Goal: Task Accomplishment & Management: Complete application form

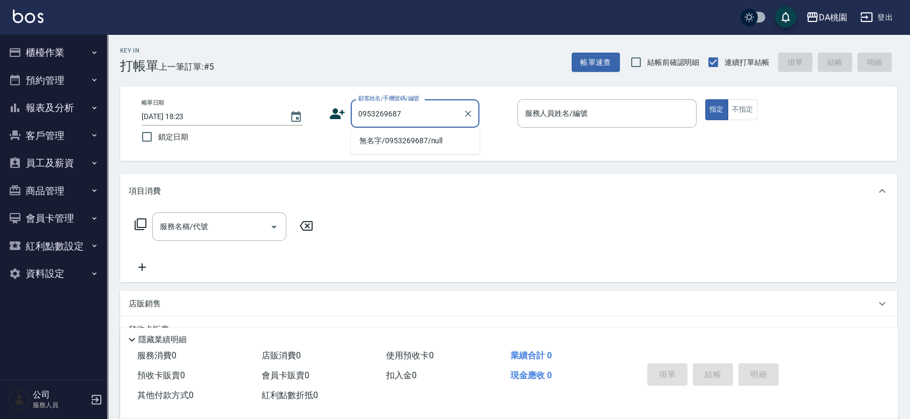
type input "無名字/0953269687/null"
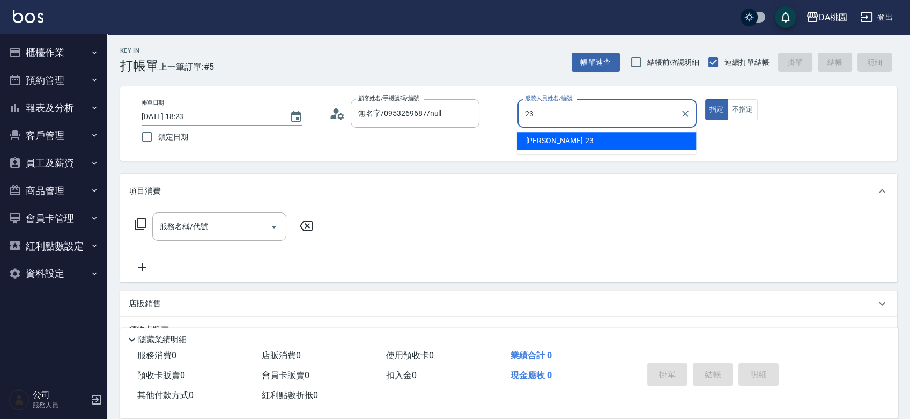
type input "[PERSON_NAME] -23"
type button "true"
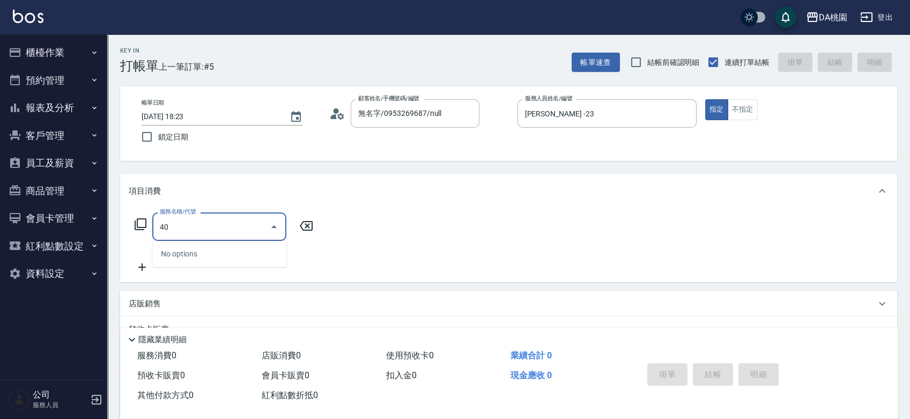
type input "401"
type input "150"
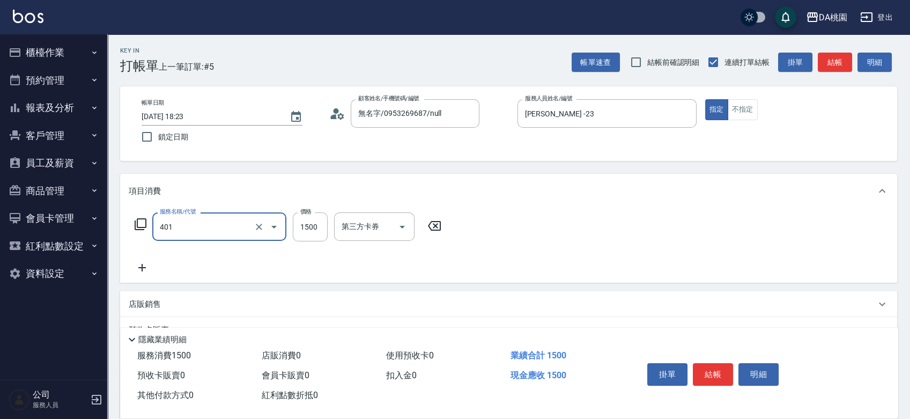
type input "染髮(互助)(401)"
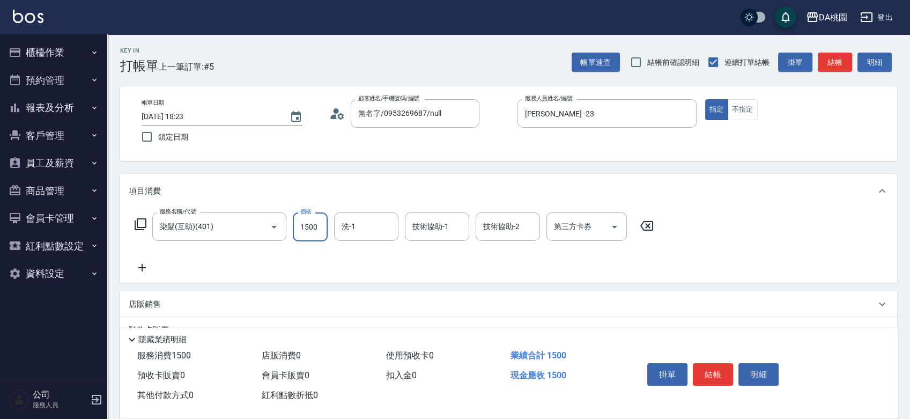
type input "0"
type input "198"
type input "190"
type input "1980"
type input "cherry-25"
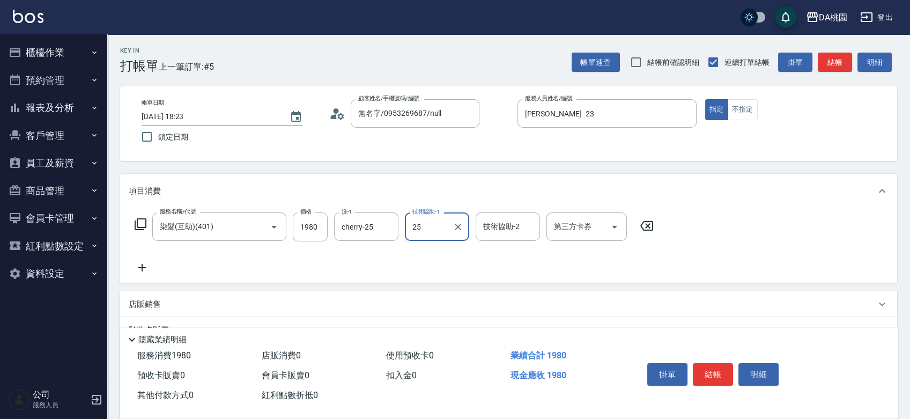
type input "cherry-25"
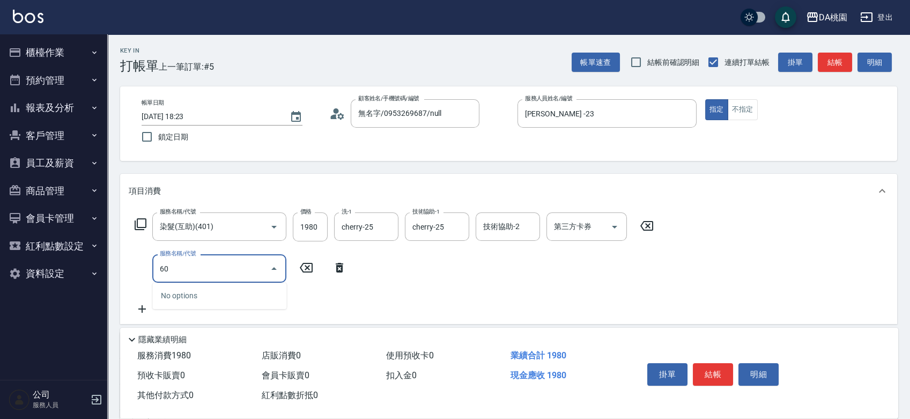
type input "609"
type input "310"
type input "鱗脂質護髮(互助)(609)"
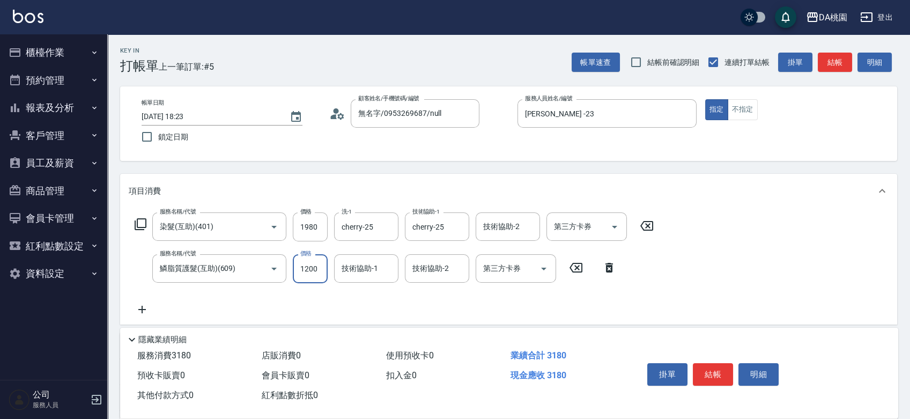
type input "1"
type input "190"
type input "160"
type input "210"
type input "1600"
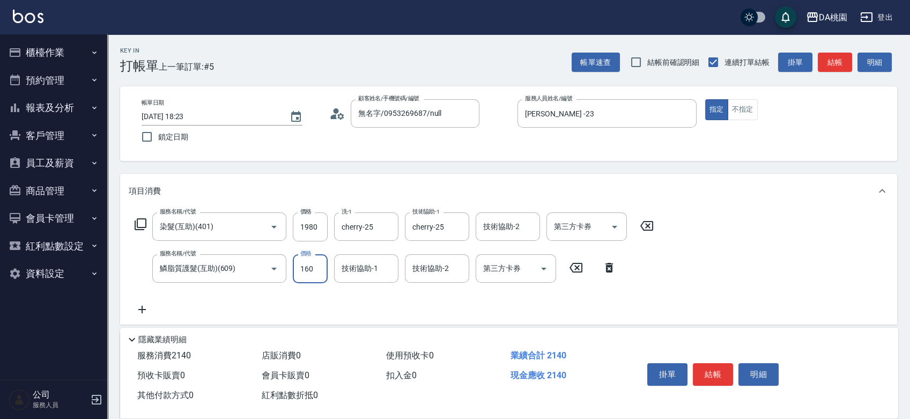
type input "350"
type input "1600"
type input "cherry-25"
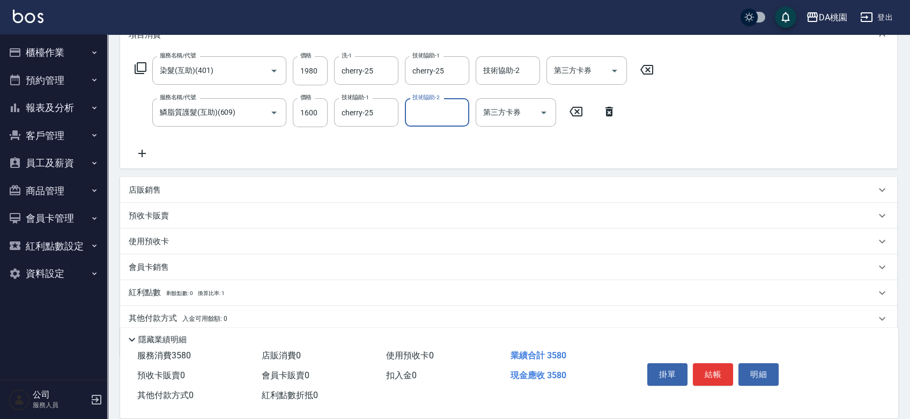
scroll to position [196, 0]
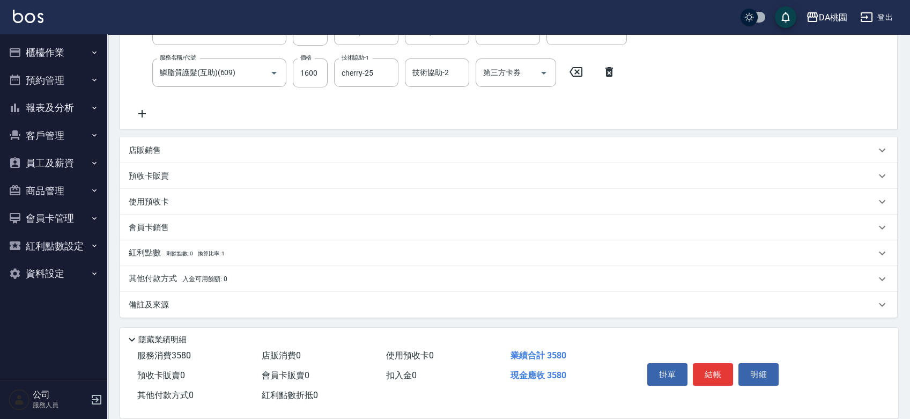
click at [160, 149] on p "店販銷售" at bounding box center [145, 150] width 32 height 11
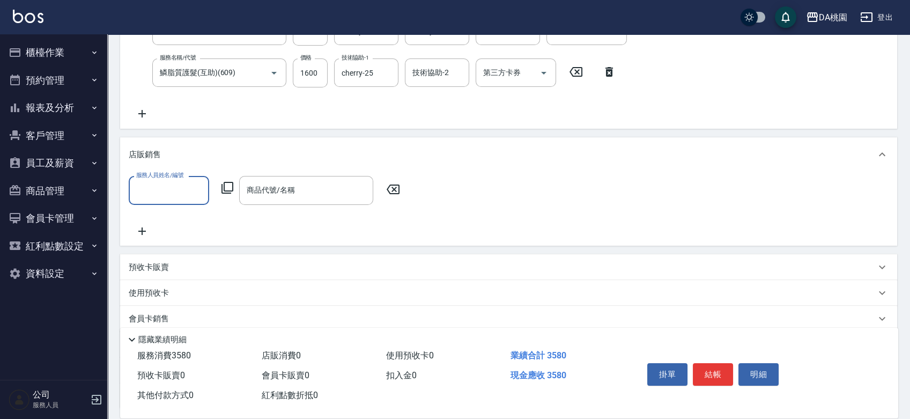
scroll to position [0, 0]
click at [143, 190] on input "服務人員姓名/編號" at bounding box center [168, 190] width 71 height 19
type input "[PERSON_NAME] -23"
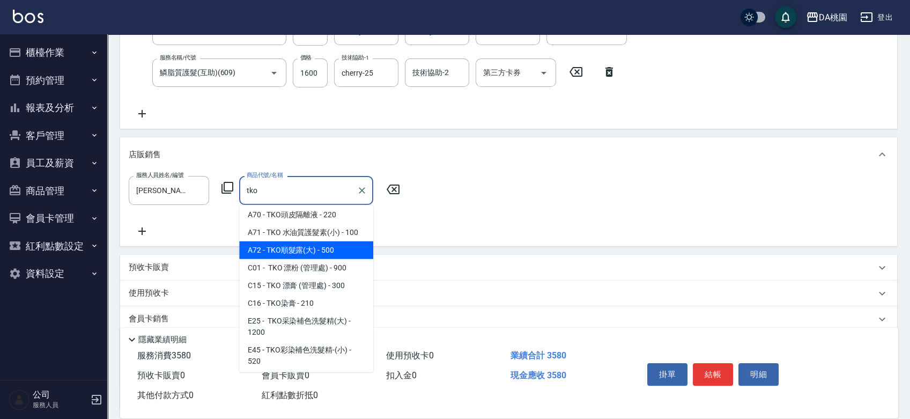
scroll to position [60, 0]
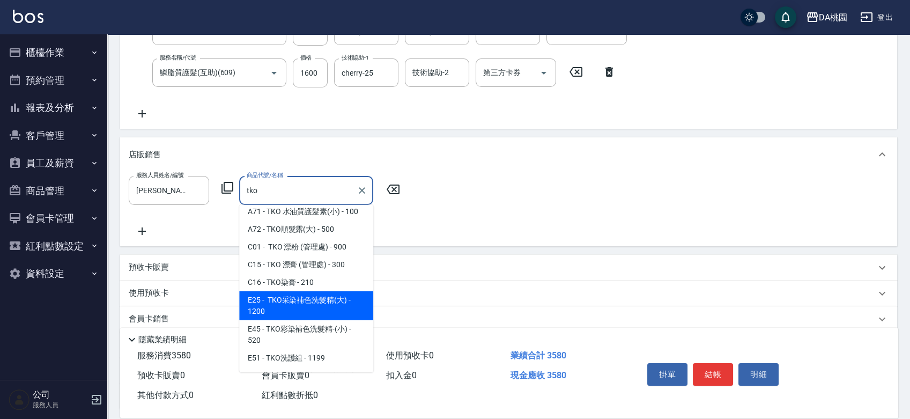
click at [286, 320] on span "E25 - TKO采染補色洗髮精(大) - 1200" at bounding box center [306, 305] width 134 height 29
type input "TKO采染補色洗髮精(大)"
type input "470"
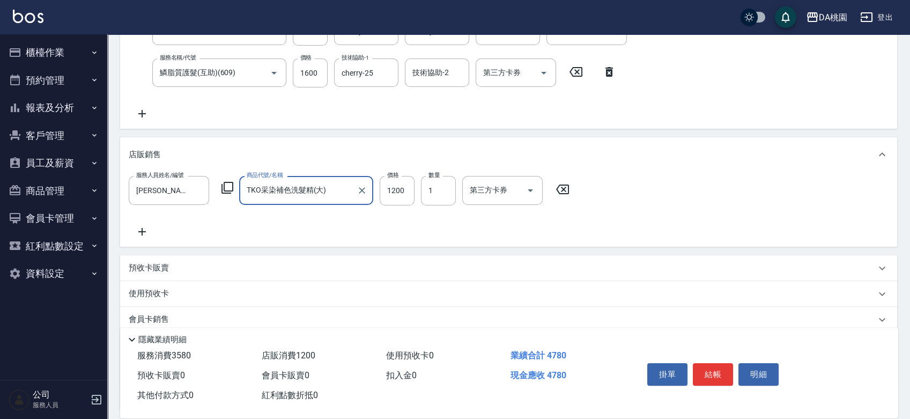
click at [338, 188] on input "TKO采染補色洗髮精(大)" at bounding box center [298, 190] width 108 height 19
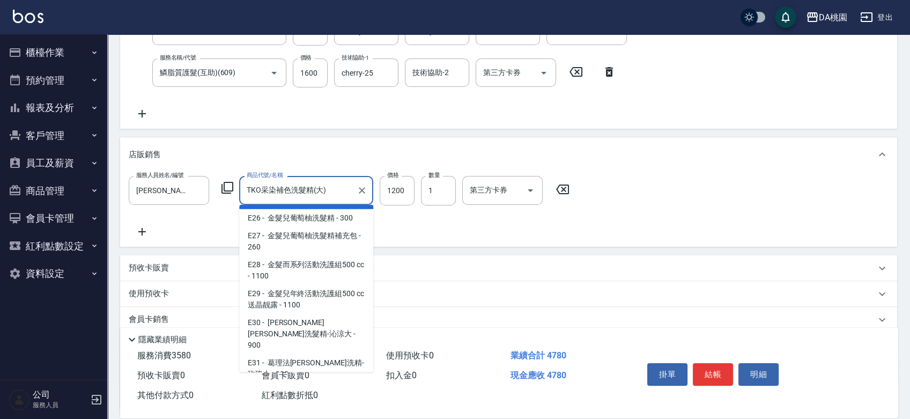
scroll to position [4639, 0]
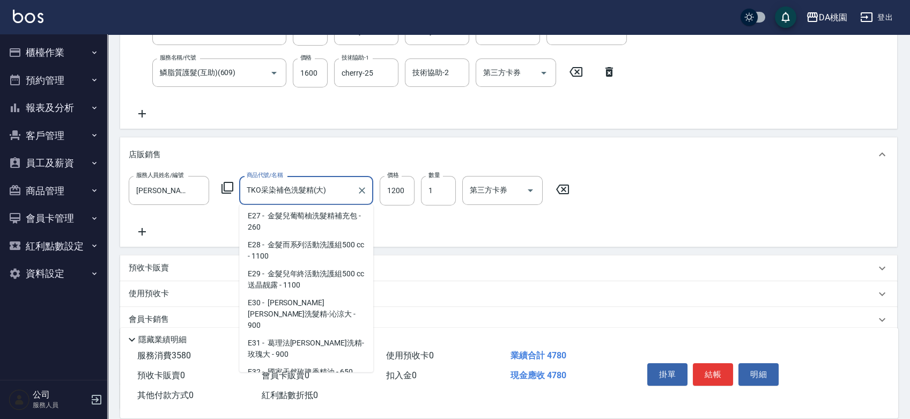
click at [338, 193] on input "TKO采染補色洗髮精(大)" at bounding box center [298, 190] width 108 height 19
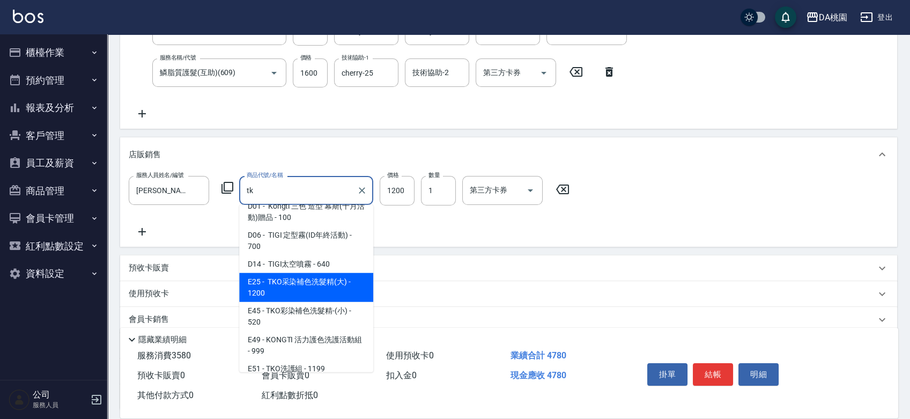
scroll to position [78, 0]
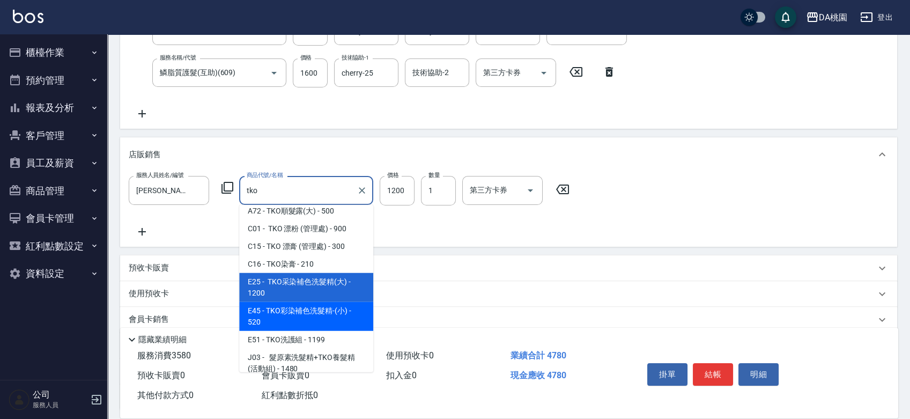
click at [330, 315] on span "E45 - TKO彩染補色洗髮精-(小) - 520" at bounding box center [306, 316] width 134 height 29
type input "TKO彩染補色洗髮精-(小)"
type input "410"
type input "520"
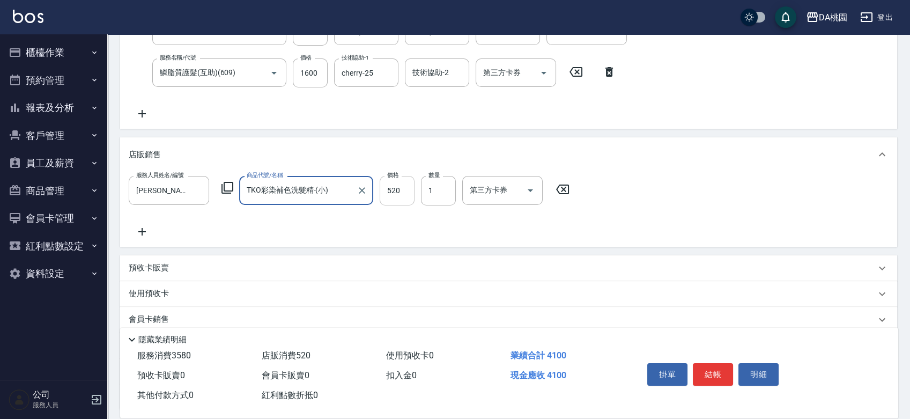
type input "TKO彩染補色洗髮精-(小)"
click at [399, 194] on input "520" at bounding box center [397, 190] width 35 height 29
type input "5"
type input "350"
type input "50"
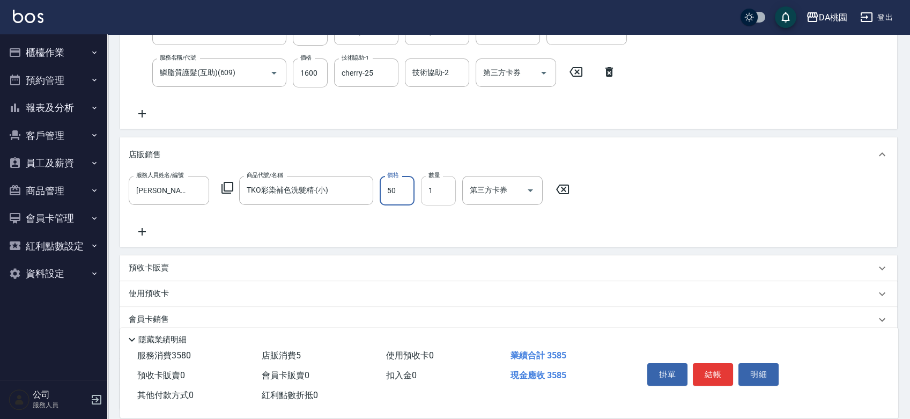
type input "360"
type input "500"
type input "400"
type input "500"
click at [715, 372] on button "結帳" at bounding box center [713, 374] width 40 height 23
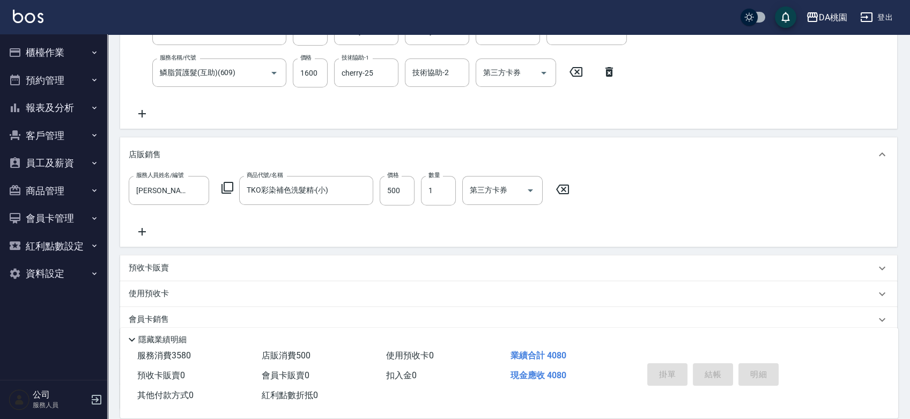
type input "0"
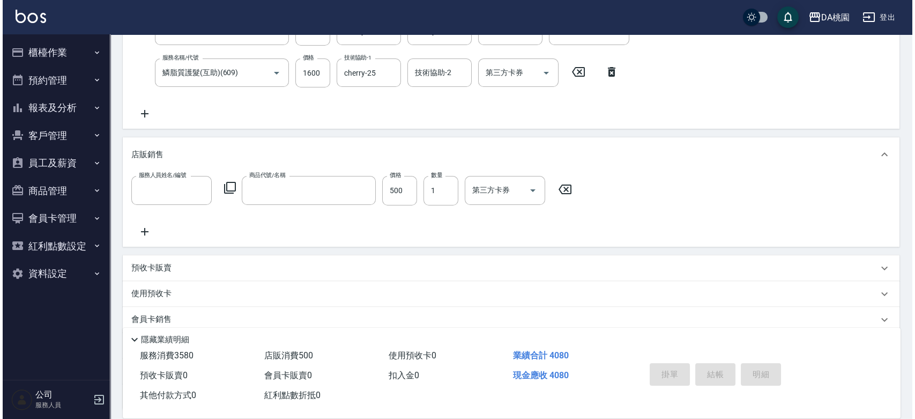
scroll to position [0, 0]
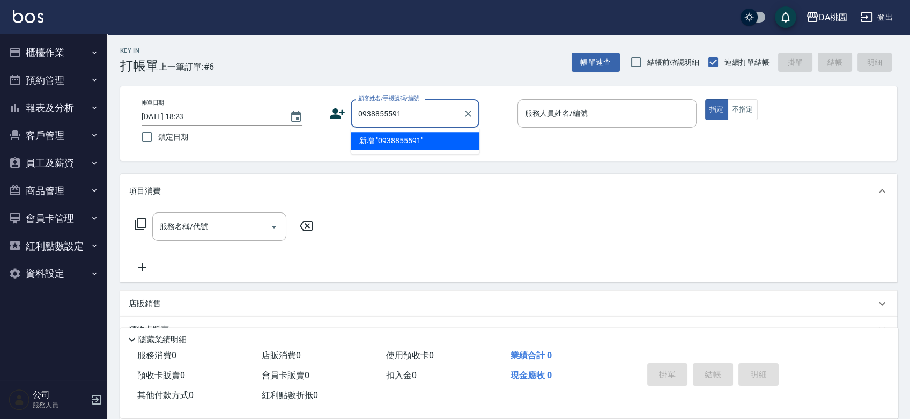
type input "0938855591"
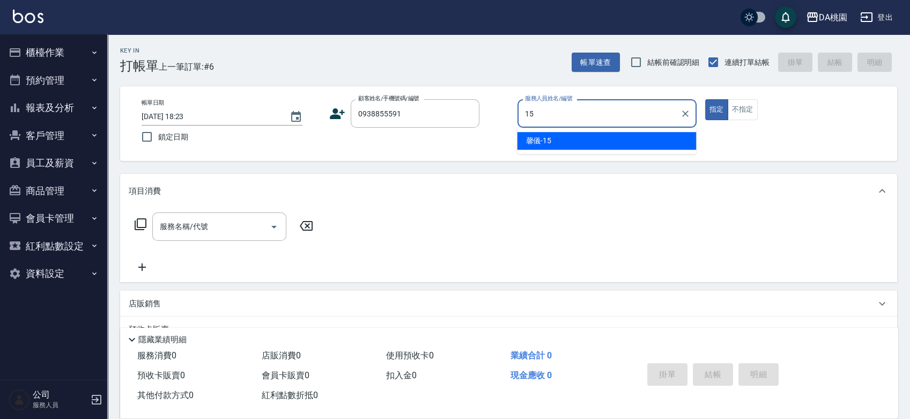
type input "馨儀-15"
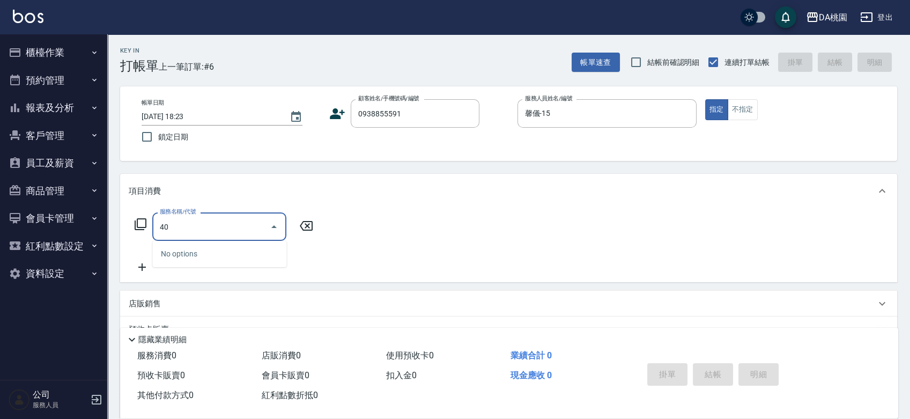
type input "400"
type input "150"
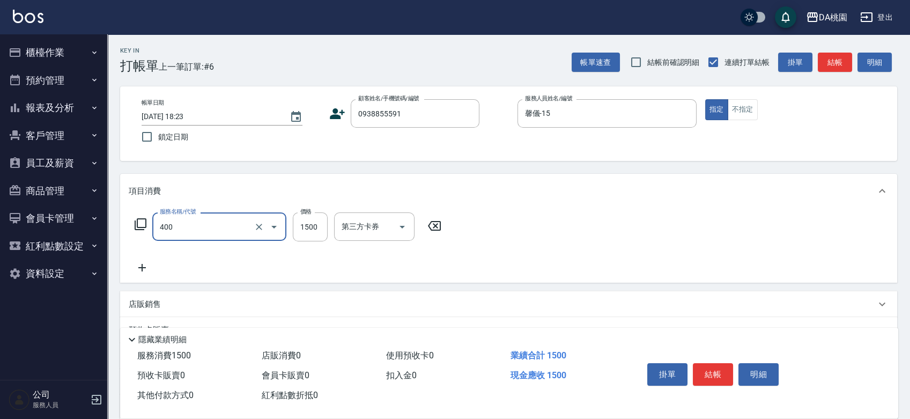
type input "染髮(400)"
type input "0"
type input "100"
type input "1000"
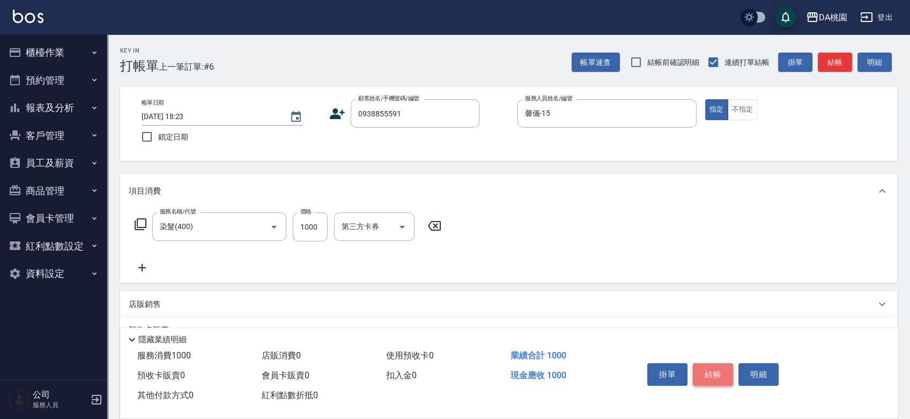
click at [714, 372] on button "結帳" at bounding box center [713, 374] width 40 height 23
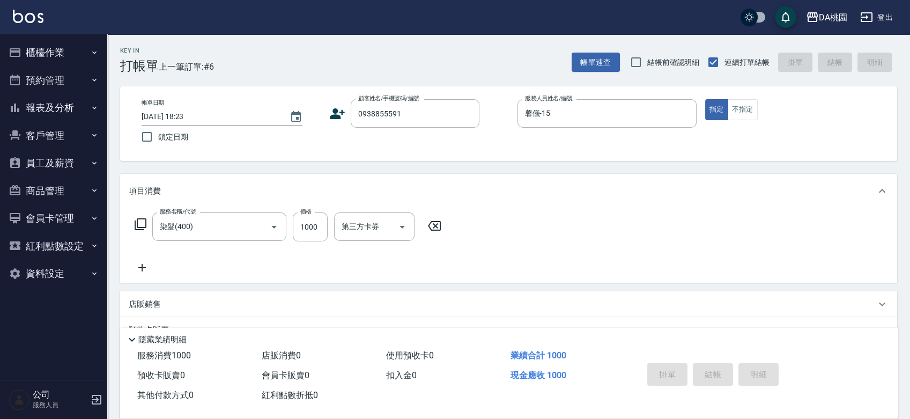
type input "[DATE] 18:24"
type input "0"
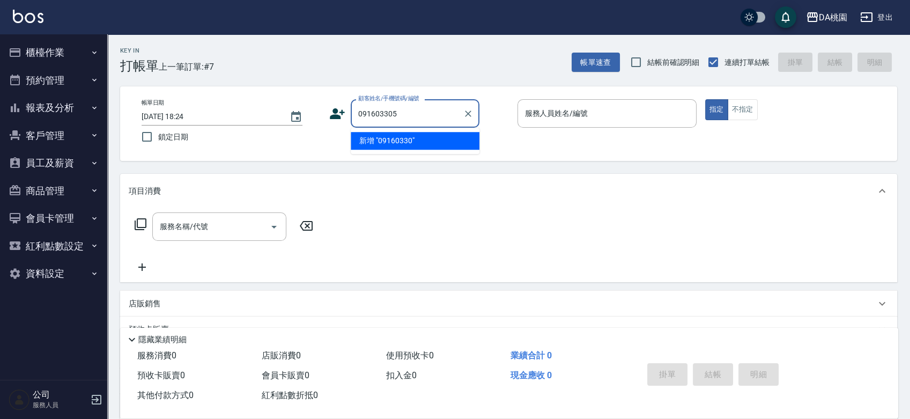
type input "0916033058"
click at [417, 138] on li "[PERSON_NAME]/0916033058/null" at bounding box center [415, 141] width 129 height 18
type input "[PERSON_NAME]/0916033058/null"
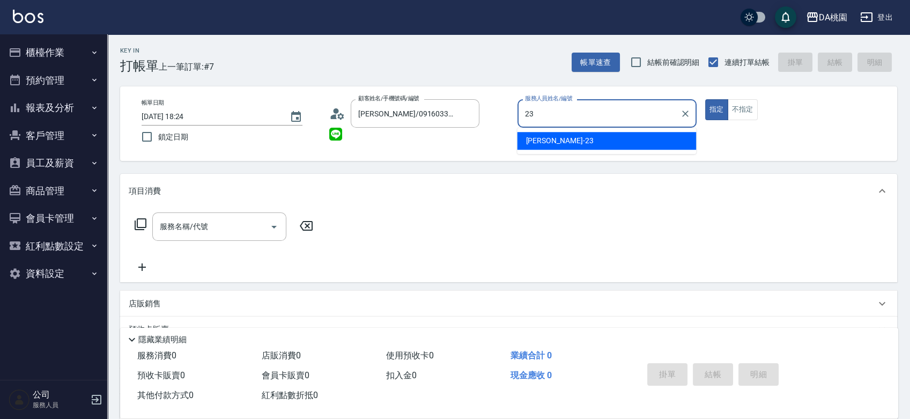
type input "[PERSON_NAME] -23"
type button "true"
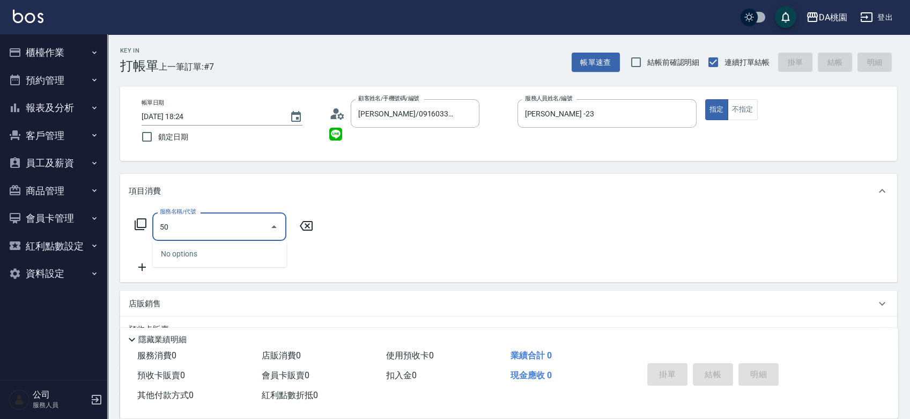
type input "501"
type input "20"
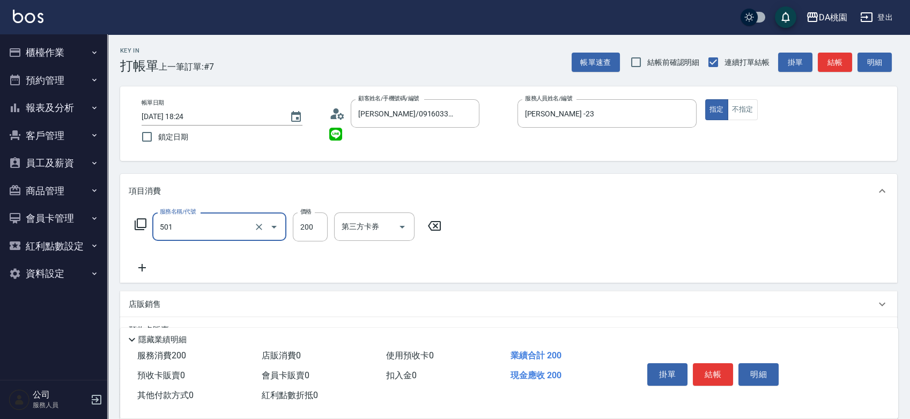
type input "洗髮(互助)(501)"
type input "0"
type input "200"
type input "20"
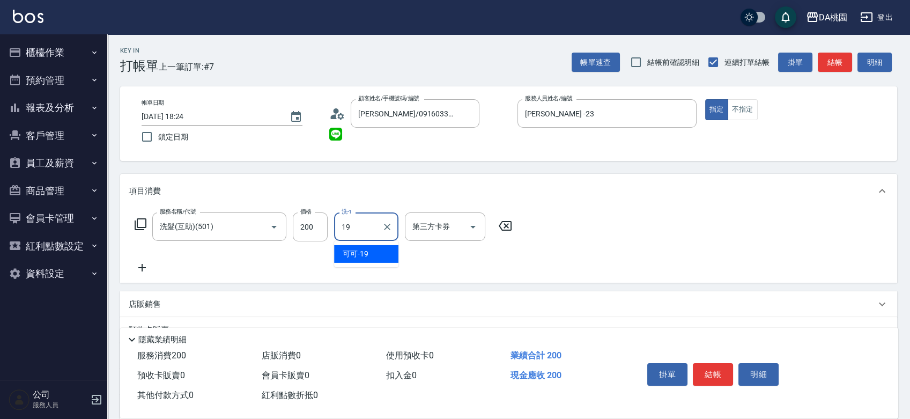
type input "可可-19"
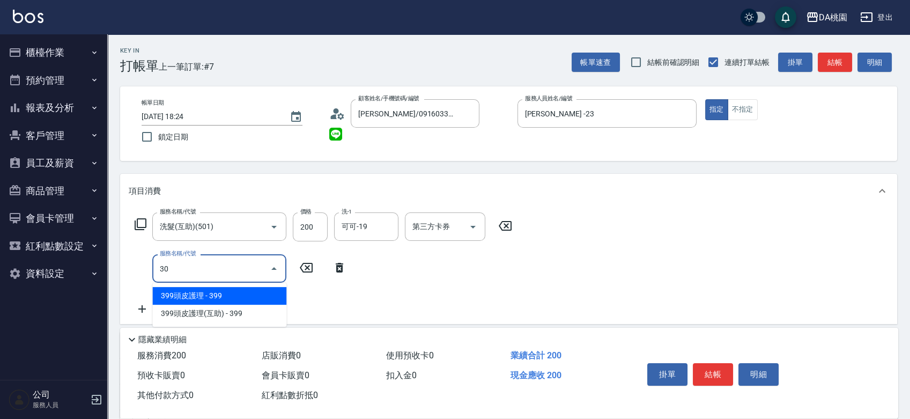
type input "303"
type input "50"
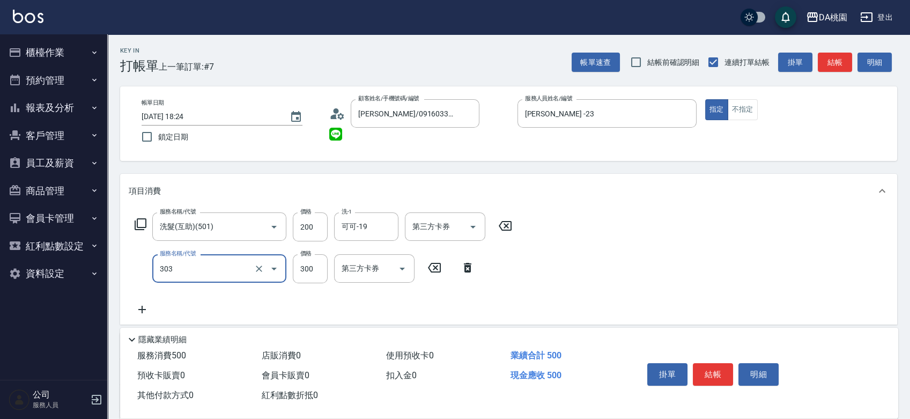
type input "A級剪髮(303)"
type input "5"
type input "20"
type input "500"
type input "70"
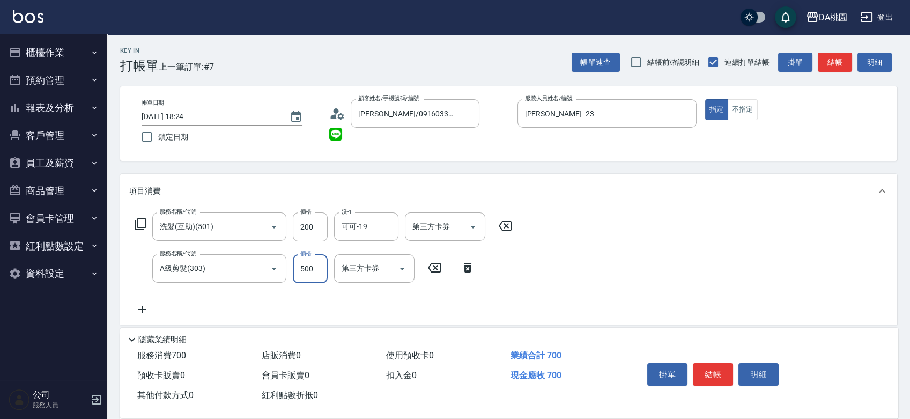
type input "500"
click at [711, 375] on button "結帳" at bounding box center [713, 374] width 40 height 23
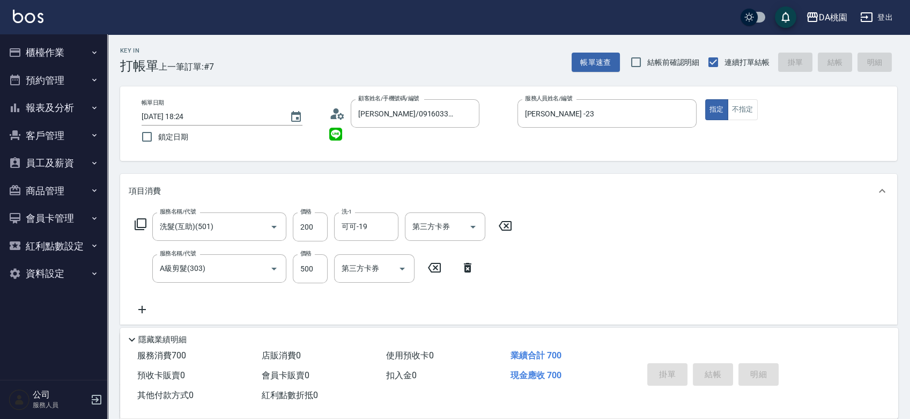
type input "0"
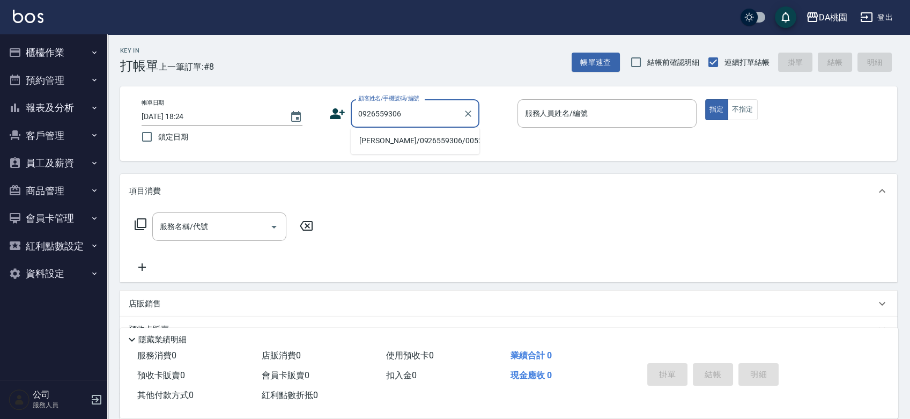
click at [408, 145] on li "[PERSON_NAME]/0926559306/00525" at bounding box center [415, 141] width 129 height 18
type input "[PERSON_NAME]/0926559306/00525"
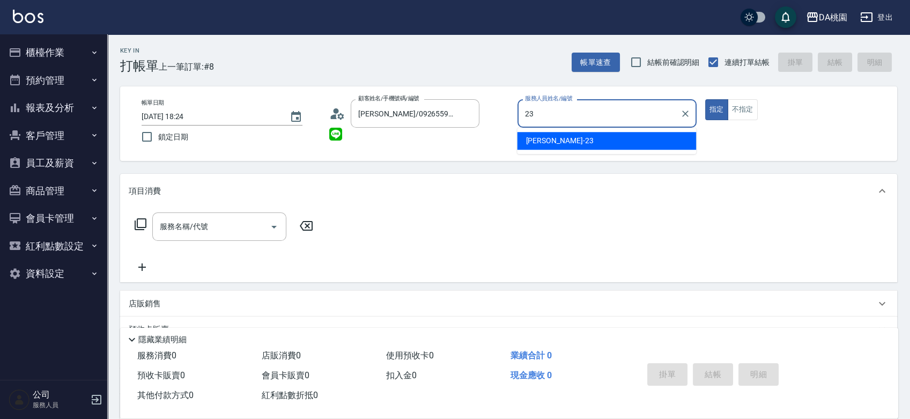
type input "[PERSON_NAME] -23"
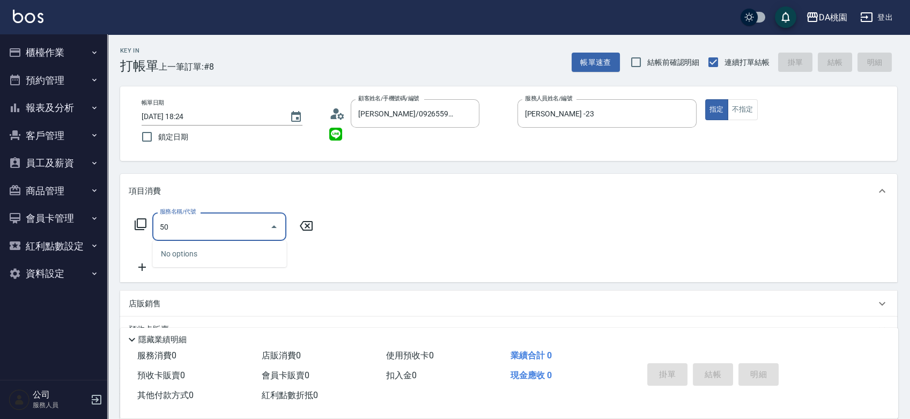
type input "501"
type input "20"
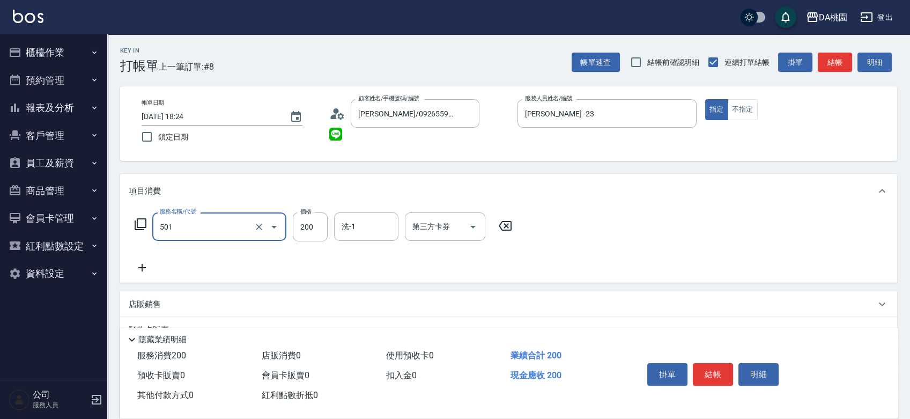
type input "洗髮(互助)(501)"
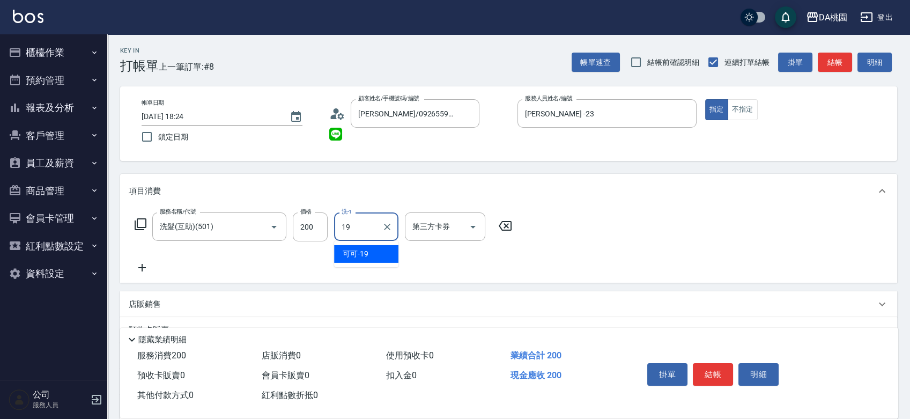
type input "可可-19"
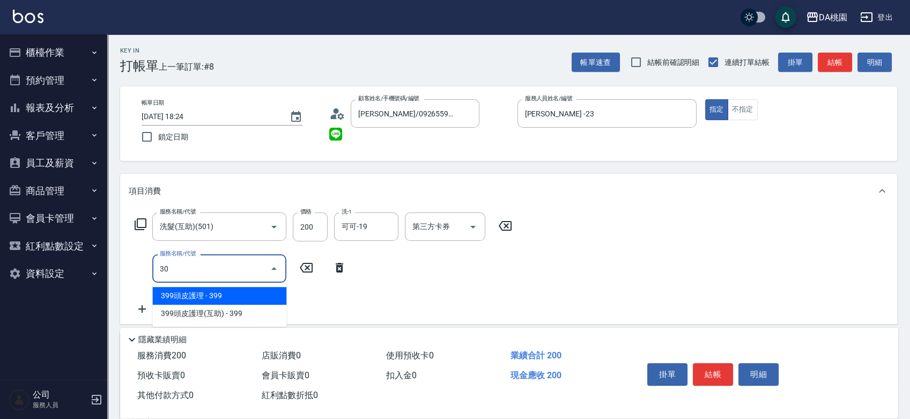
type input "303"
type input "50"
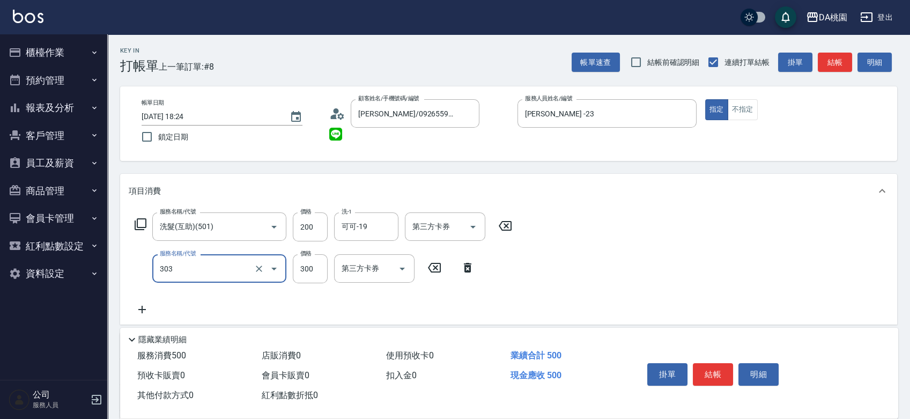
type input "A級剪髮(303)"
type input "5"
type input "20"
type input "500"
type input "70"
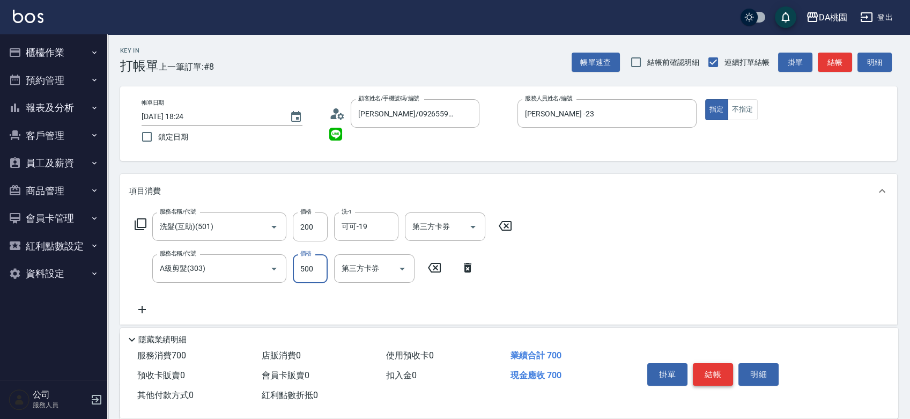
type input "500"
click at [713, 374] on button "結帳" at bounding box center [713, 374] width 40 height 23
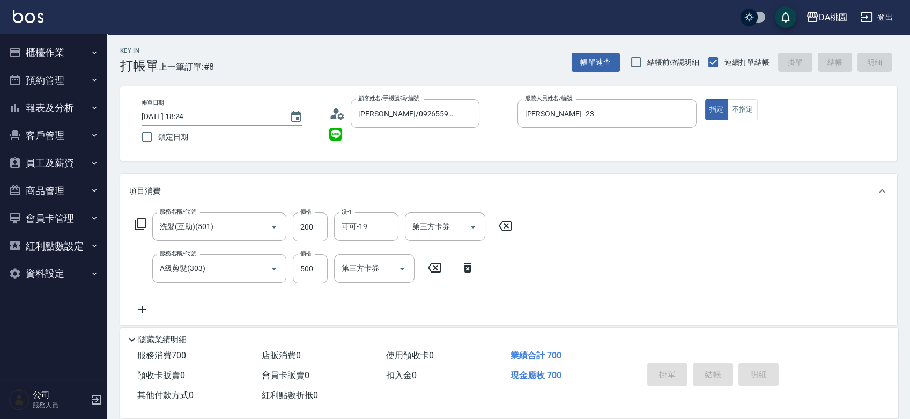
type input "0"
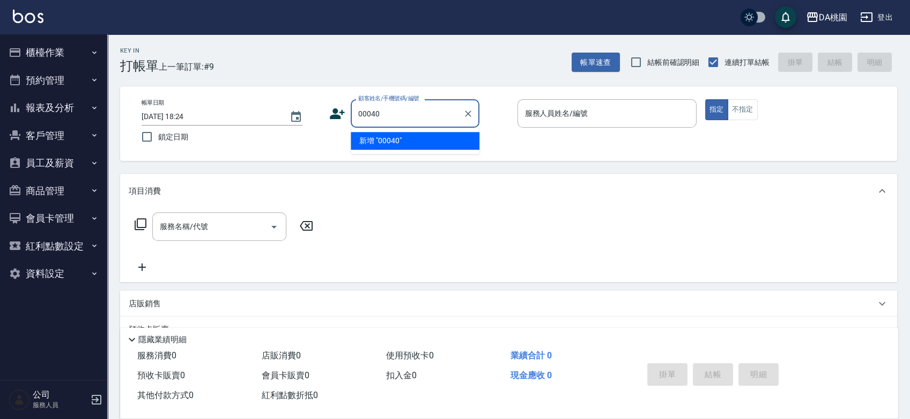
type input "00040"
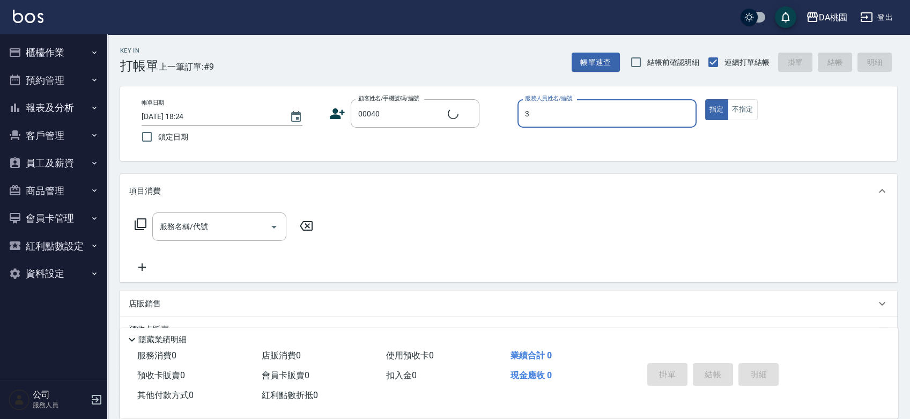
type input "3"
type input "公司/公司00040/00040"
type input "[PERSON_NAME]-3"
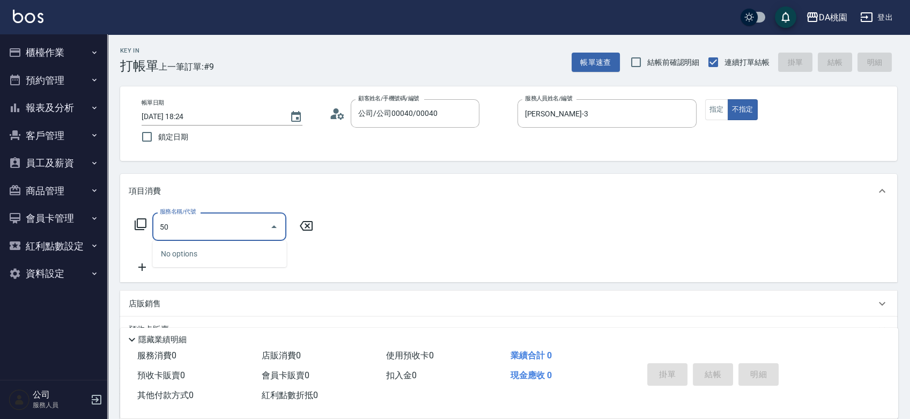
type input "501"
type input "20"
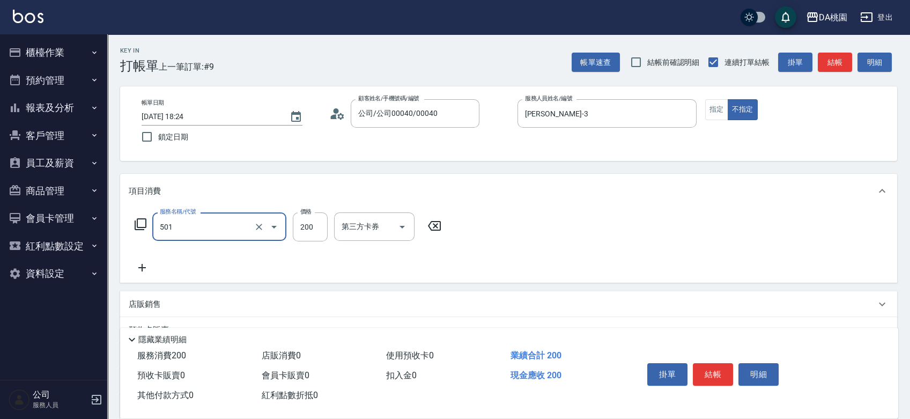
type input "洗髮(互助)(501)"
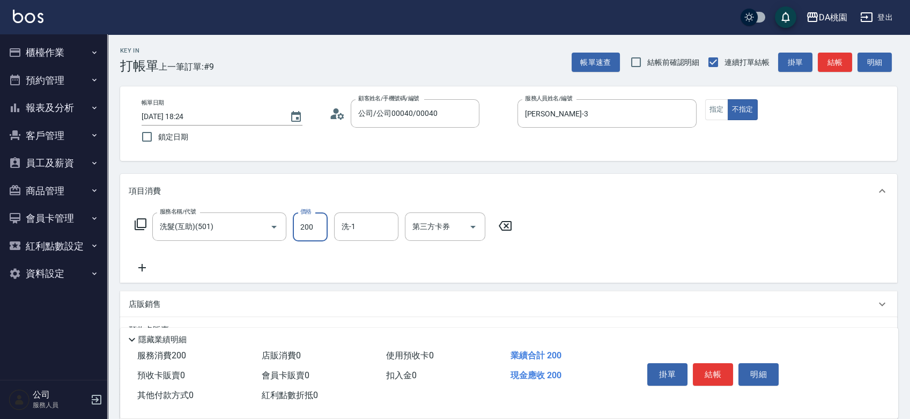
type input "0"
type input "400"
type input "40"
type input "400"
type input "C C-29"
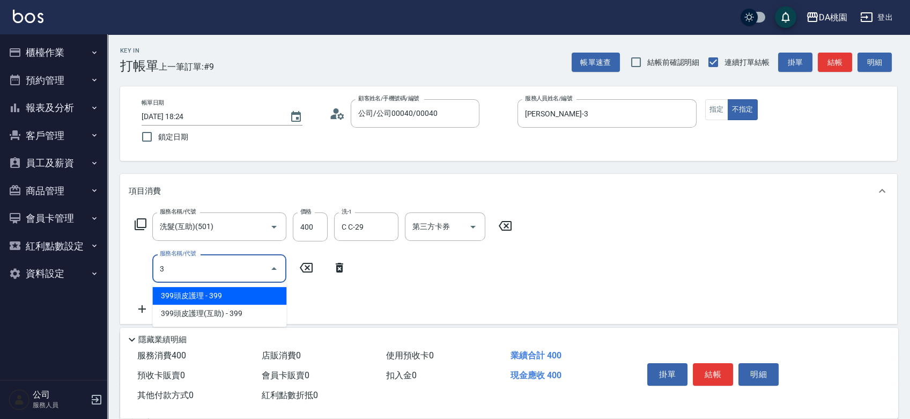
click at [179, 268] on input "3" at bounding box center [211, 268] width 108 height 19
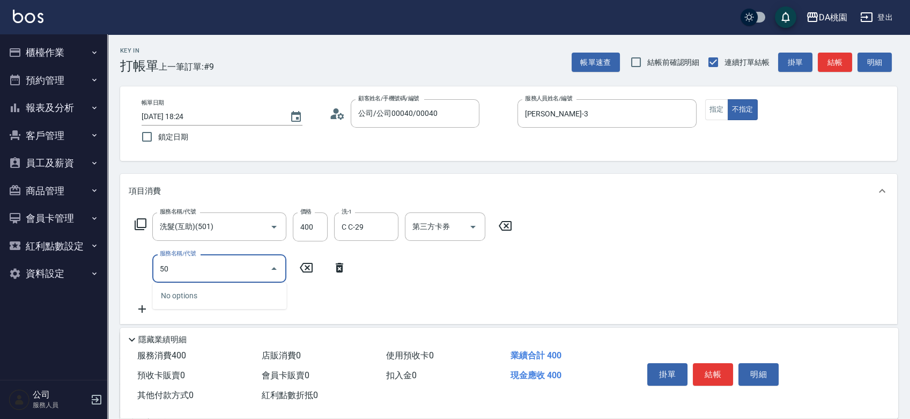
type input "501"
type input "60"
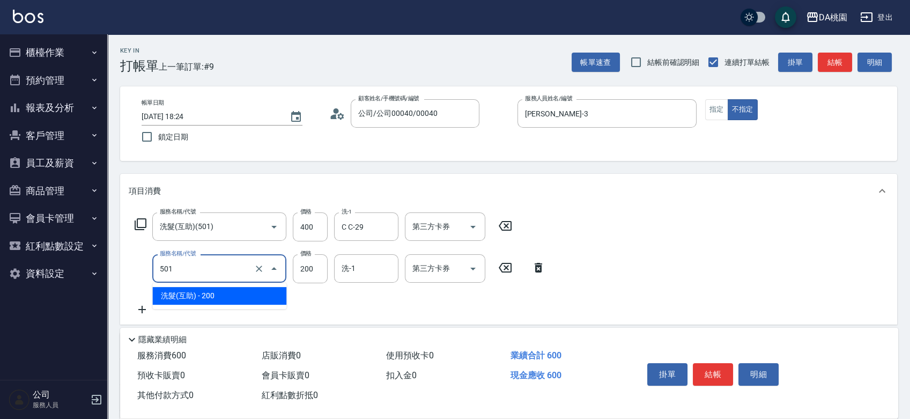
click at [177, 268] on input "501" at bounding box center [204, 268] width 94 height 19
type input "40"
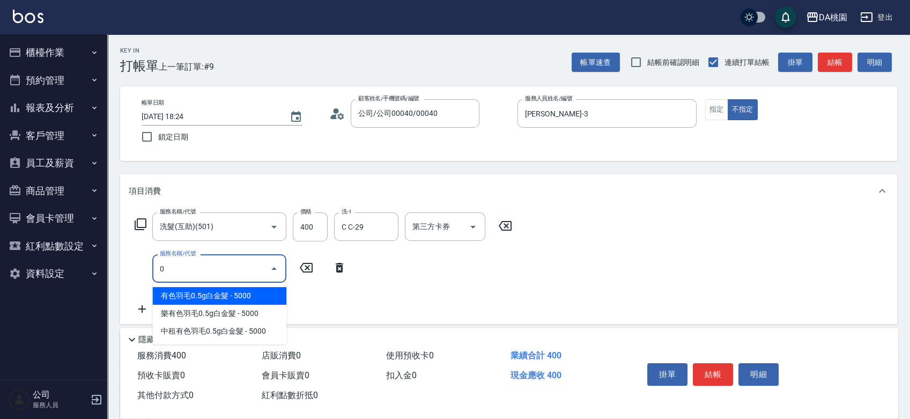
click at [176, 268] on input "0" at bounding box center [211, 268] width 108 height 19
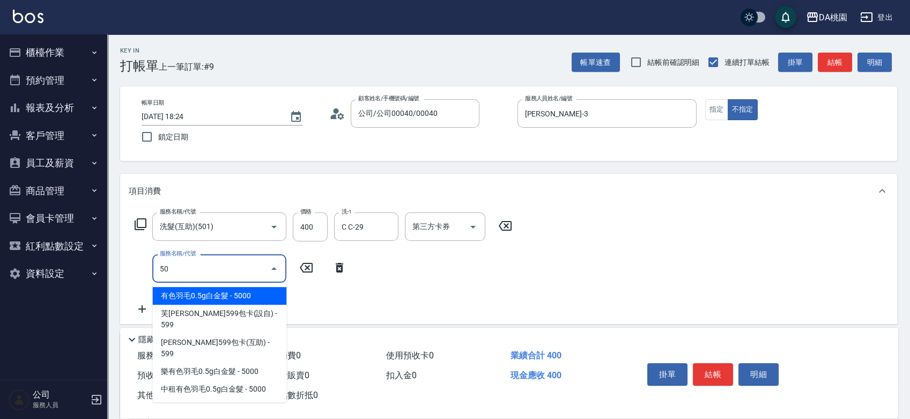
type input "502"
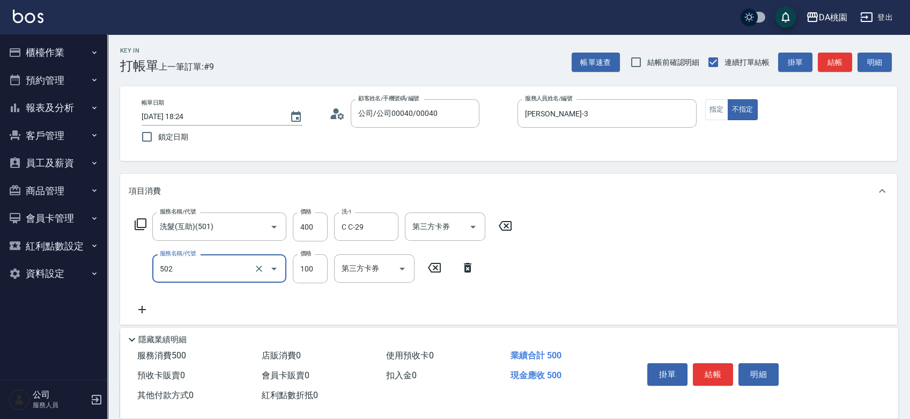
type input "50"
type input "精油-快速修護髮(502)"
type input "5"
type input "40"
type input "50"
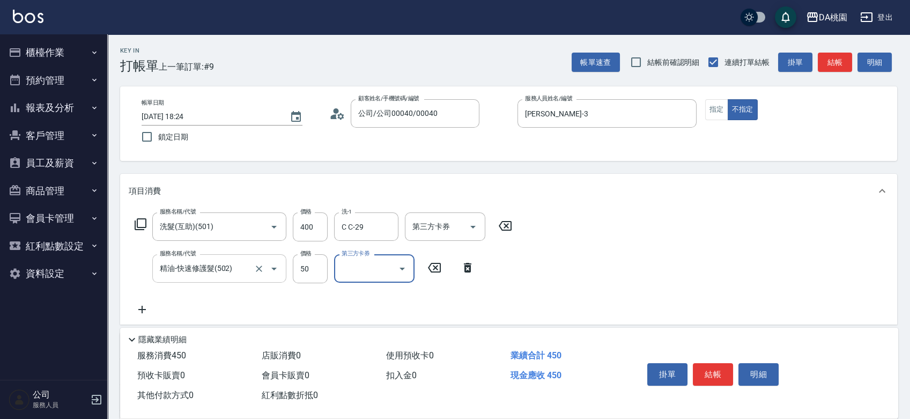
click at [231, 266] on input "精油-快速修護髮(502)" at bounding box center [204, 268] width 94 height 19
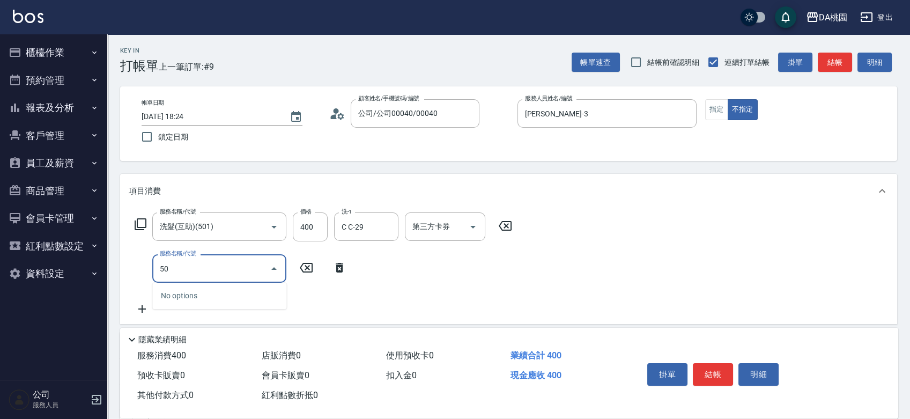
type input "503"
type input "50"
type input "精油-快速修護髮(互助)(503)"
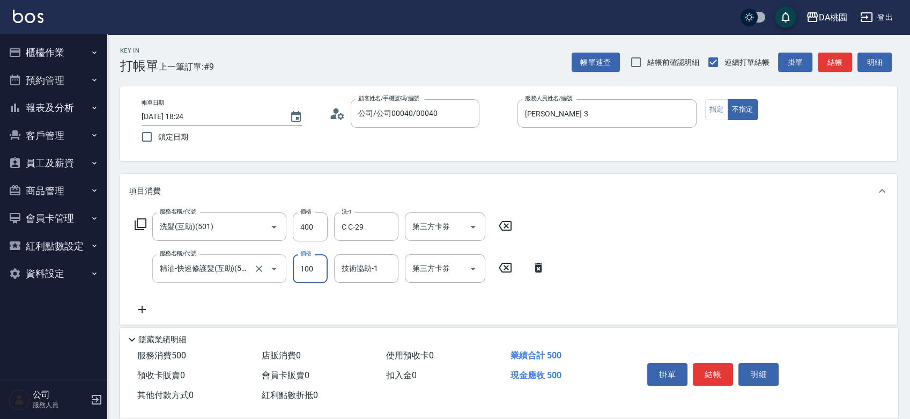
type input "40"
type input "20"
type input "60"
type input "20"
type input "40"
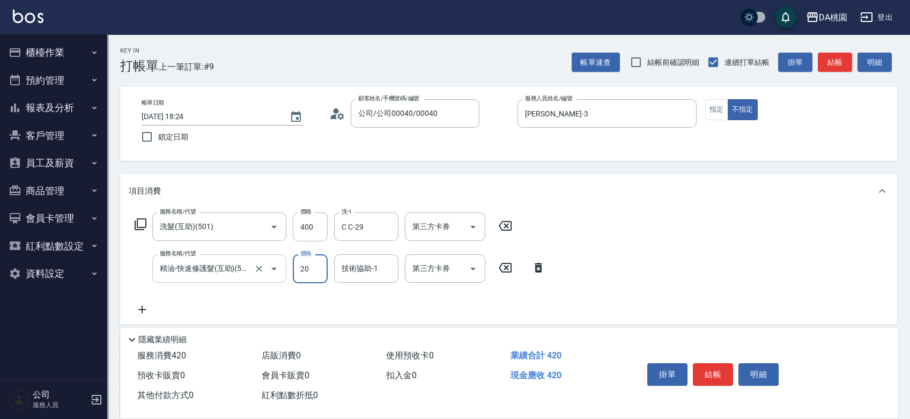
type input "20"
type input "C C-29"
click at [710, 372] on button "結帳" at bounding box center [713, 374] width 40 height 23
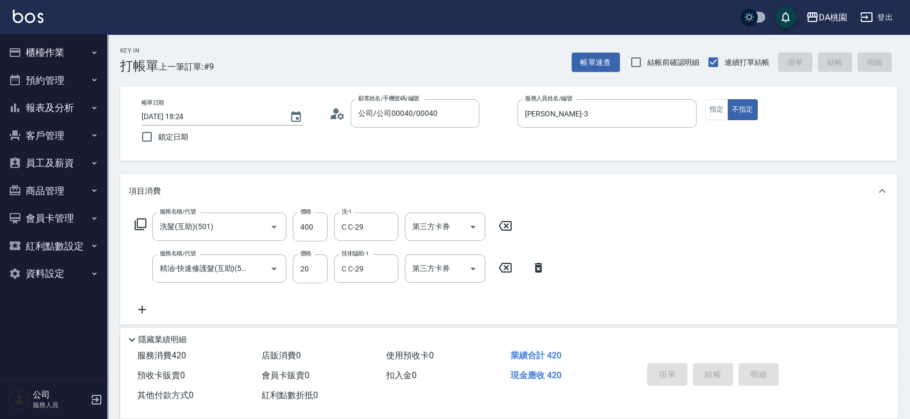
type input "[DATE] 18:25"
type input "0"
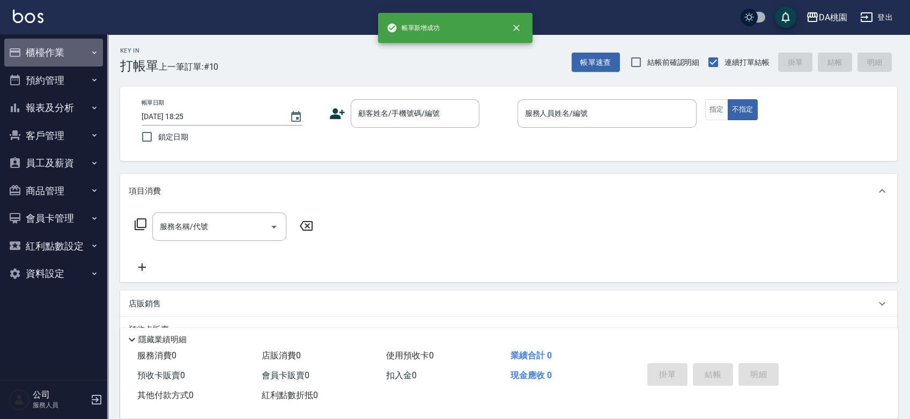
click at [45, 51] on button "櫃檯作業" at bounding box center [53, 53] width 99 height 28
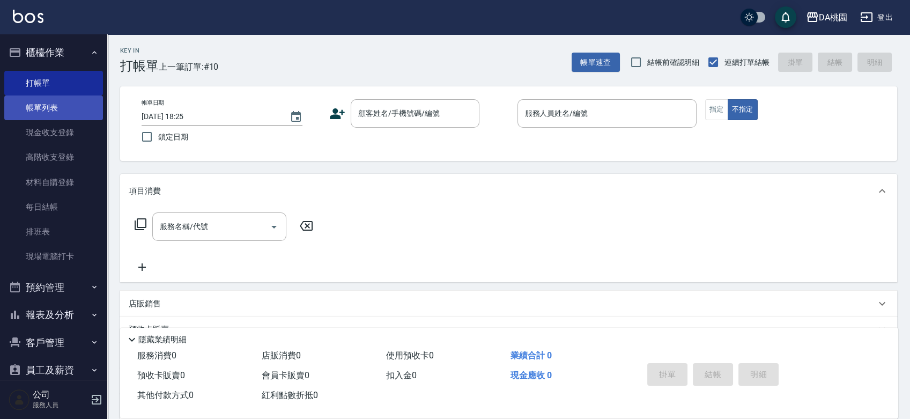
click at [37, 112] on link "帳單列表" at bounding box center [53, 107] width 99 height 25
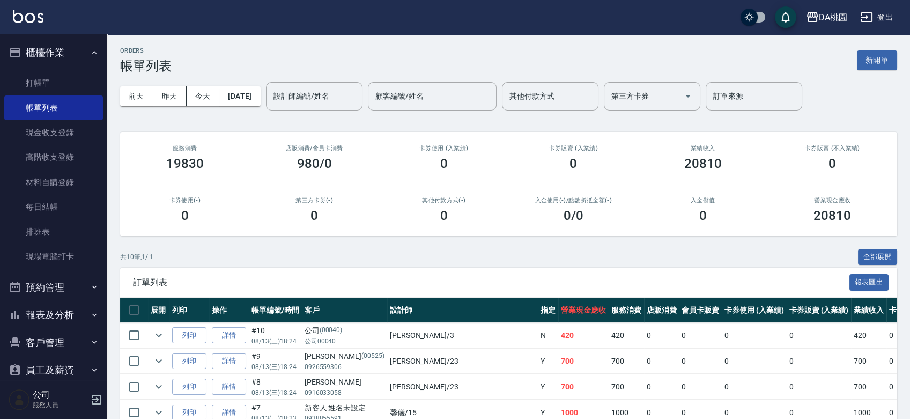
click at [212, 332] on link "詳情" at bounding box center [229, 335] width 34 height 17
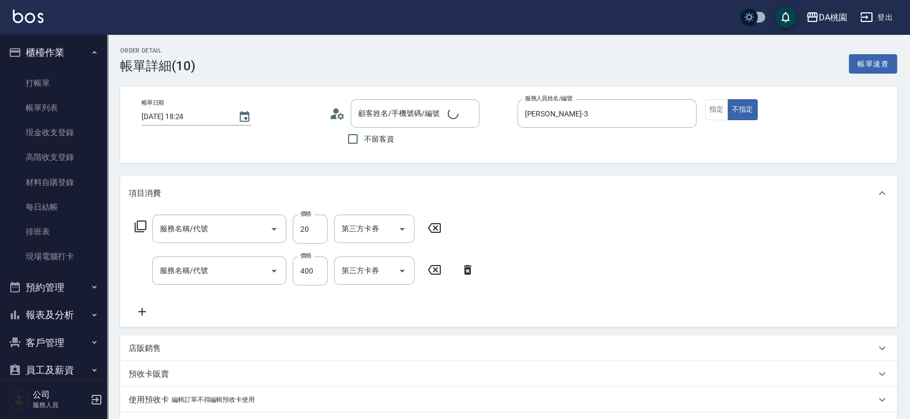
type input "[DATE] 18:24"
type input "[PERSON_NAME]-3"
type input "40"
type input "公司/公司00040/00040"
type input "精油-快速修護髮(互助)(503)"
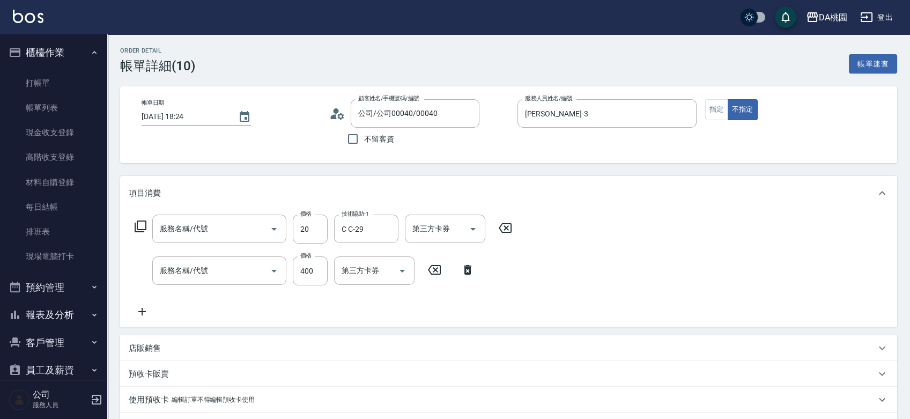
type input "洗髮(互助)(501)"
click at [313, 233] on input "20" at bounding box center [310, 228] width 35 height 29
type input "50"
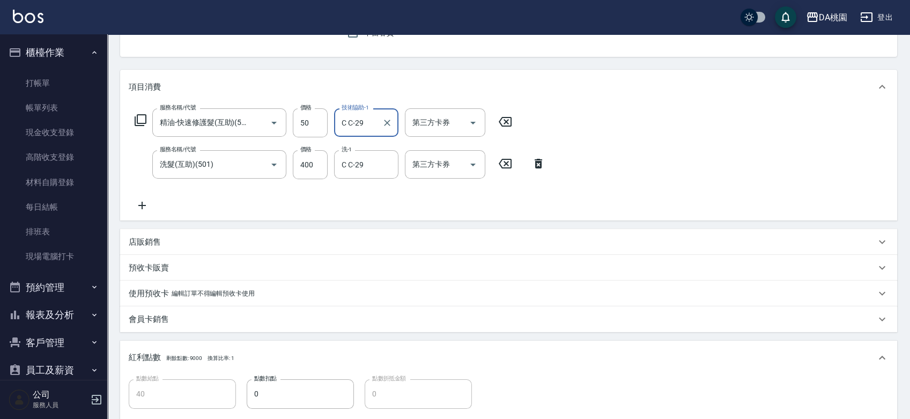
scroll to position [291, 0]
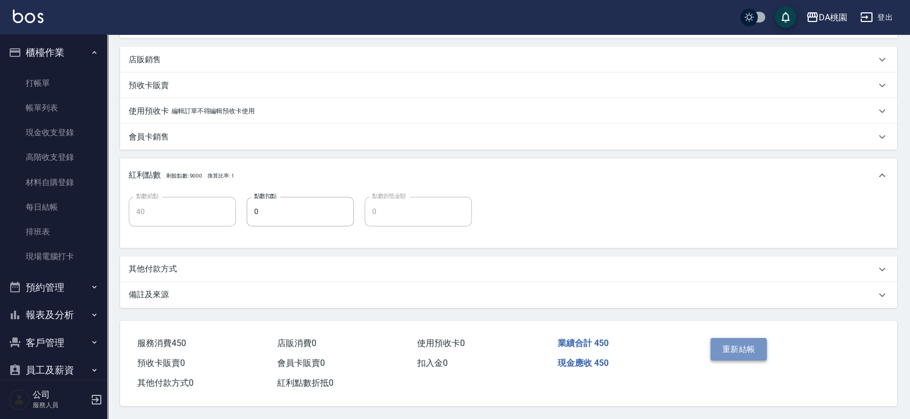
click at [746, 351] on button "重新結帳" at bounding box center [738, 349] width 57 height 23
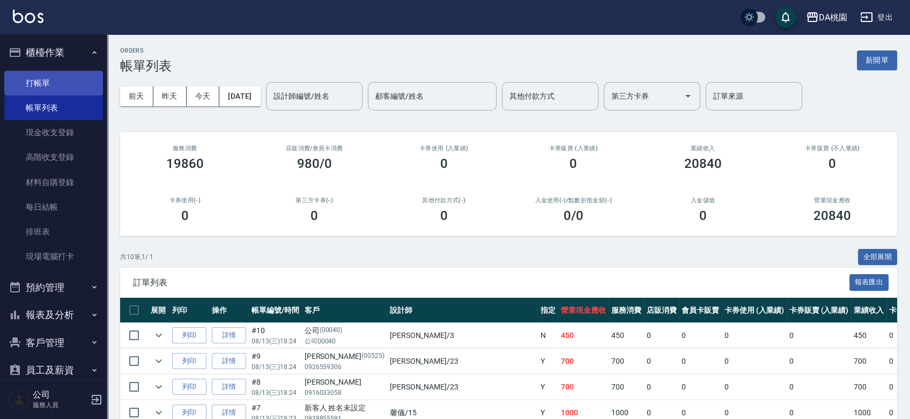
click at [35, 85] on link "打帳單" at bounding box center [53, 83] width 99 height 25
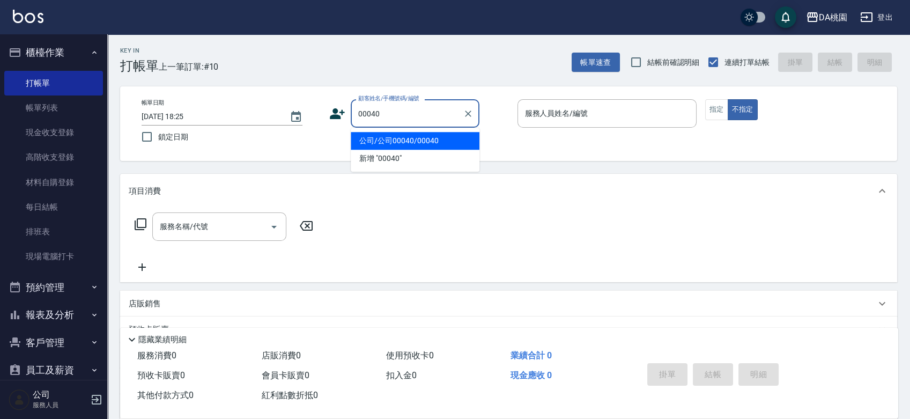
type input "公司/公司00040/00040"
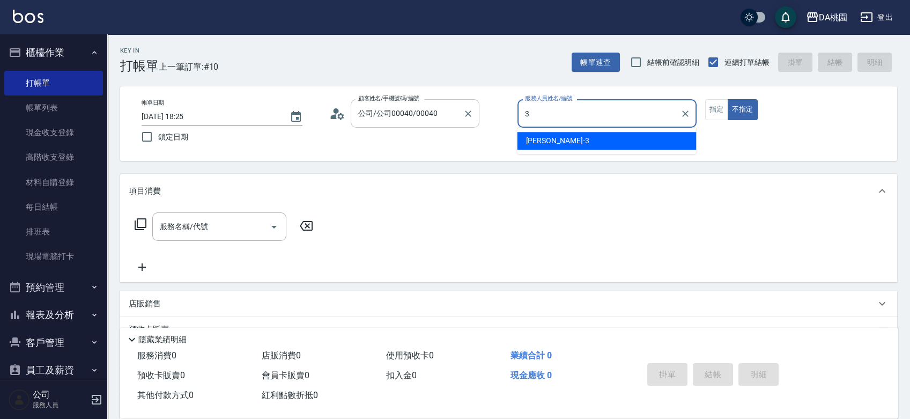
type input "[PERSON_NAME]-3"
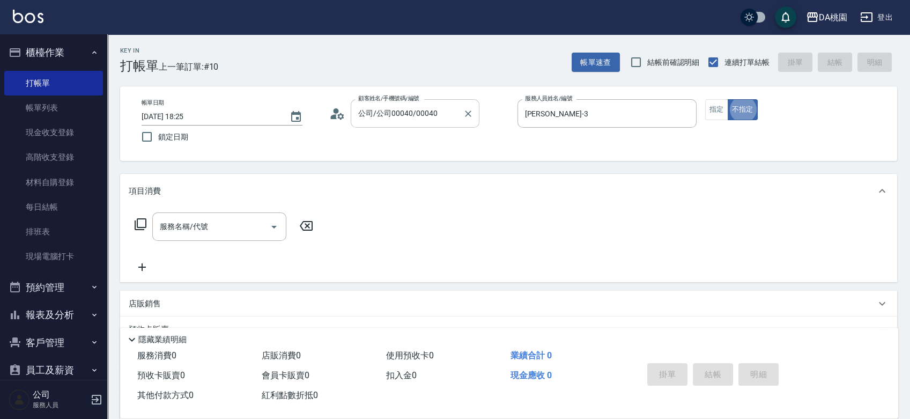
type button "false"
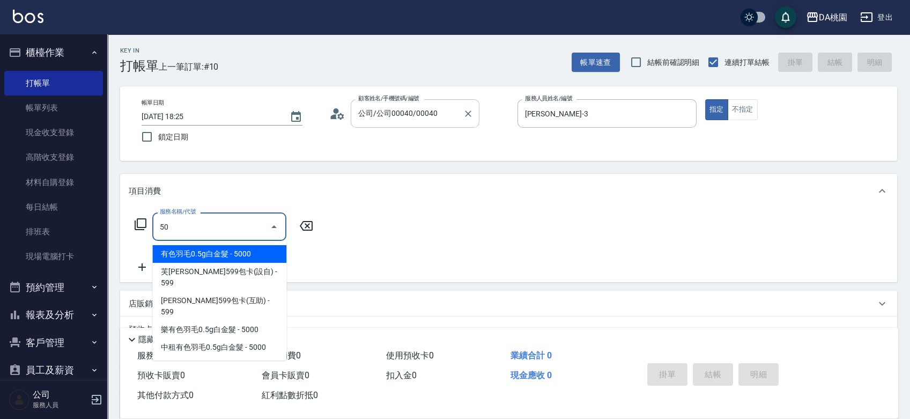
type input "501"
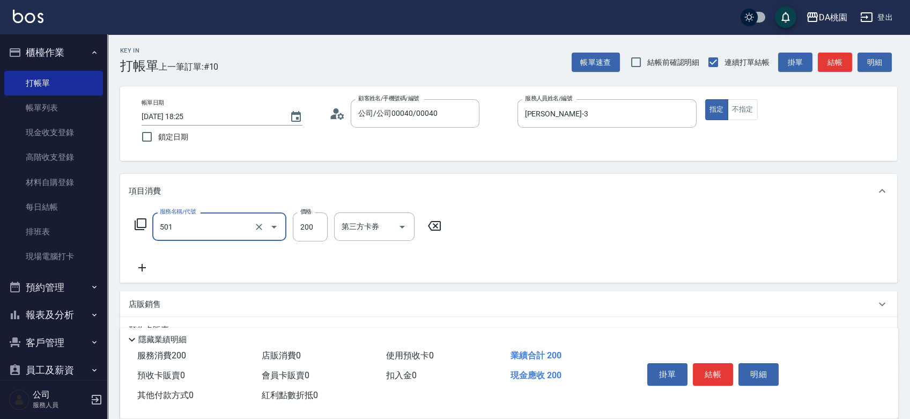
type input "20"
type input "洗髮(互助)(501)"
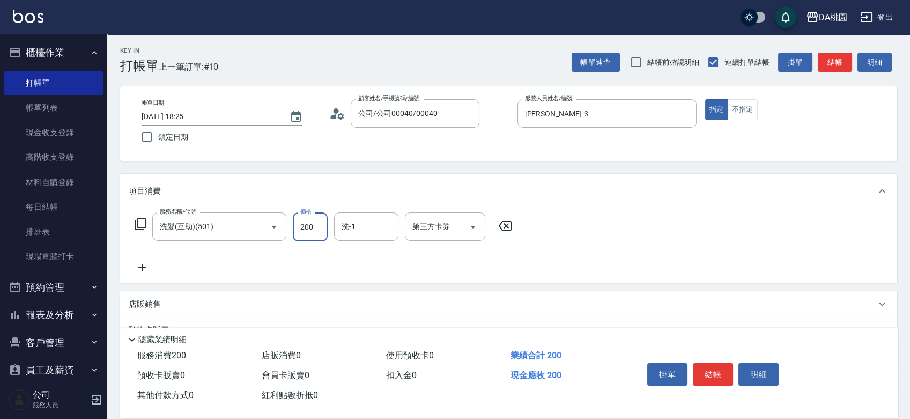
type input "0"
type input "25"
type input "20"
type input "250"
type input "C C-29"
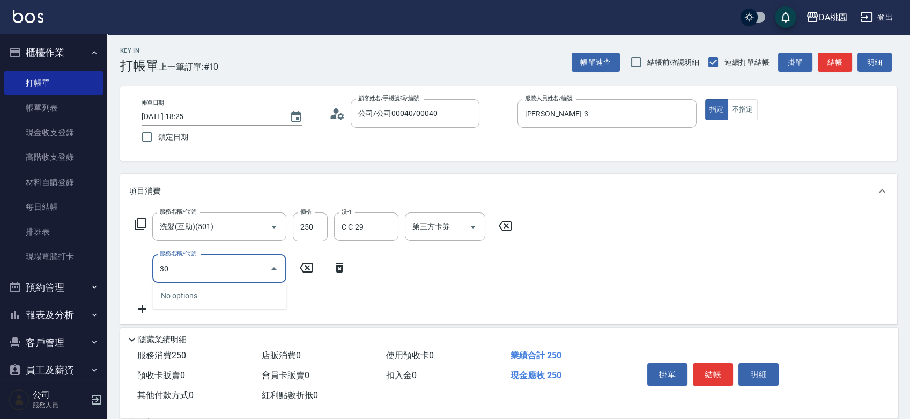
type input "303"
type input "50"
type input "A級剪髮(303)"
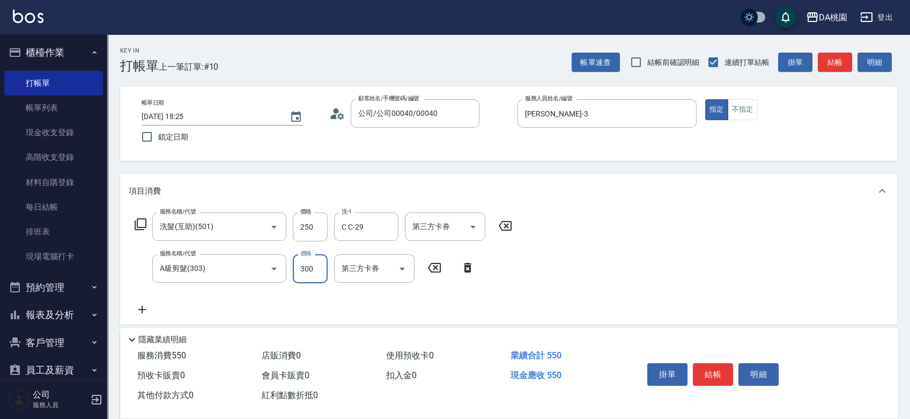
type input "3"
type input "20"
type input "35"
type input "60"
type input "350"
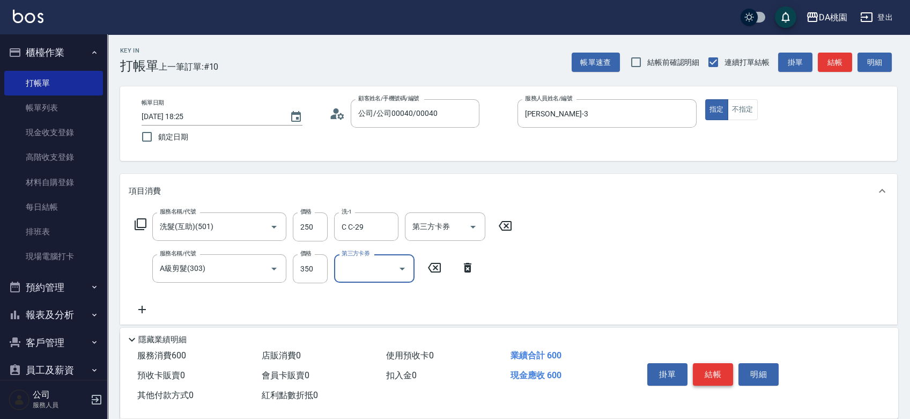
click at [721, 376] on button "結帳" at bounding box center [713, 374] width 40 height 23
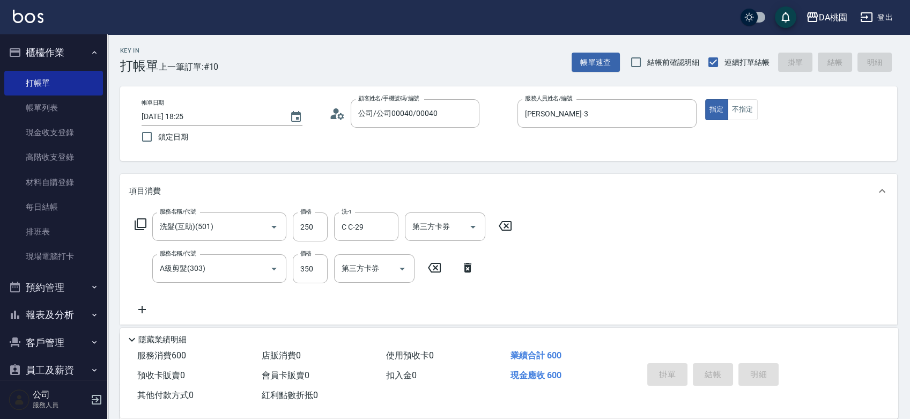
type input "0"
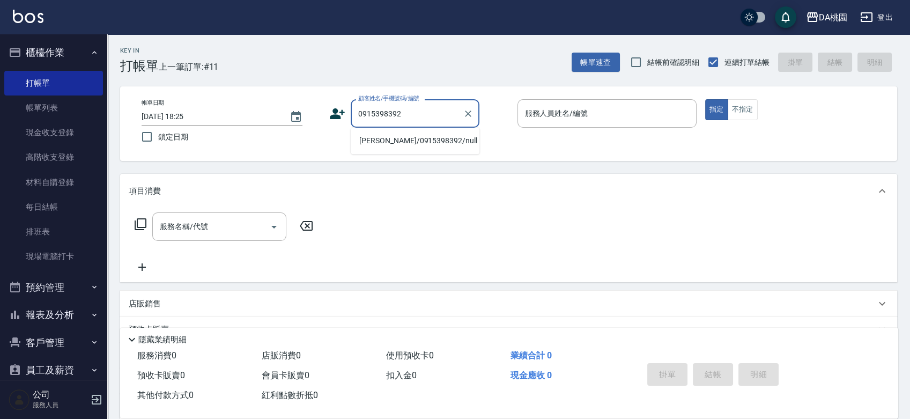
click at [398, 142] on li "[PERSON_NAME]/0915398392/null" at bounding box center [415, 141] width 129 height 18
type input "[PERSON_NAME]/0915398392/null"
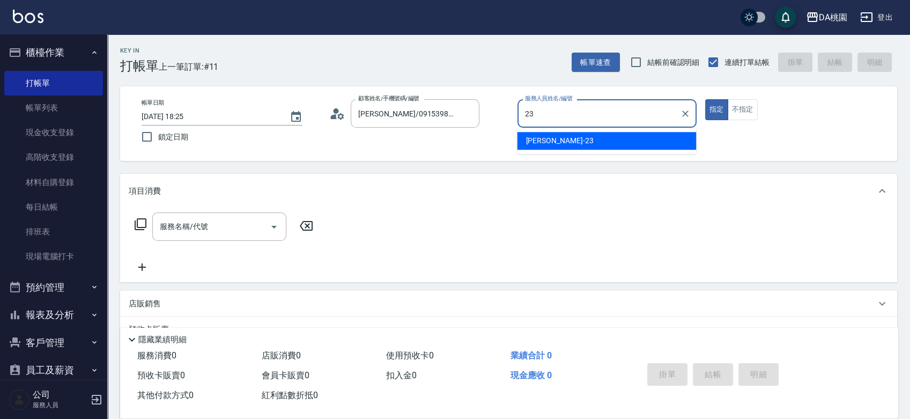
type input "[PERSON_NAME] -23"
type button "true"
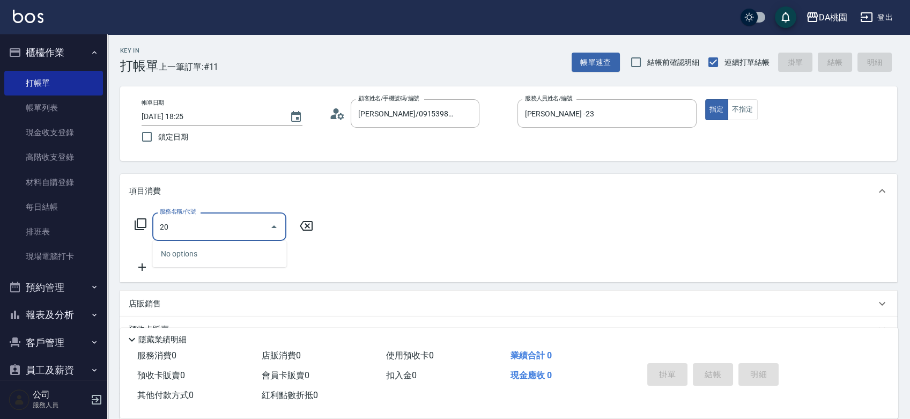
type input "201"
type input "150"
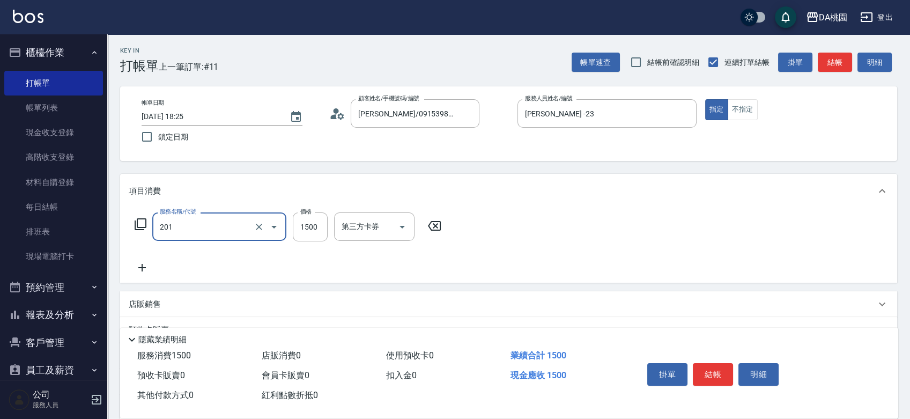
type input "離子燙-互助(201)"
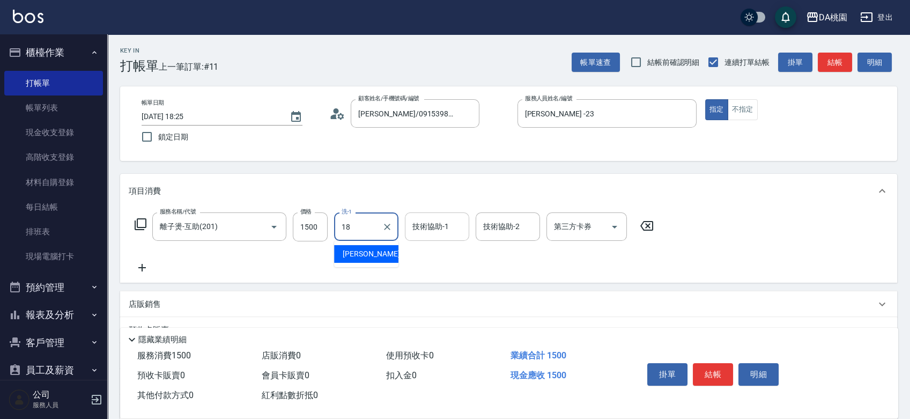
type input "[PERSON_NAME]-18"
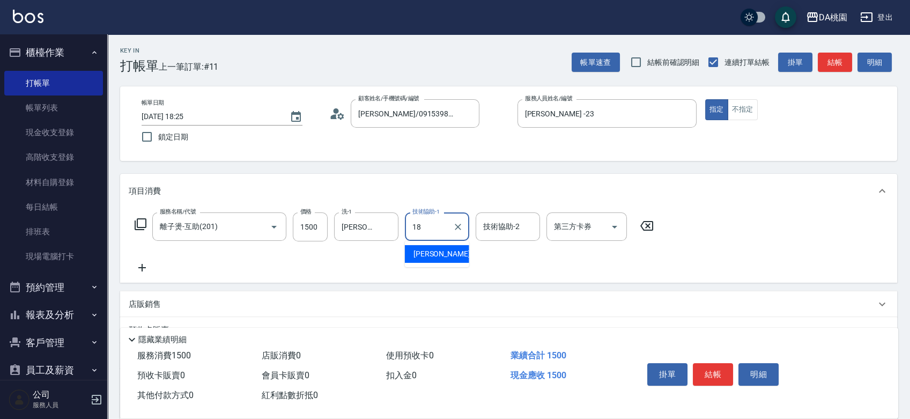
type input "[PERSON_NAME]-18"
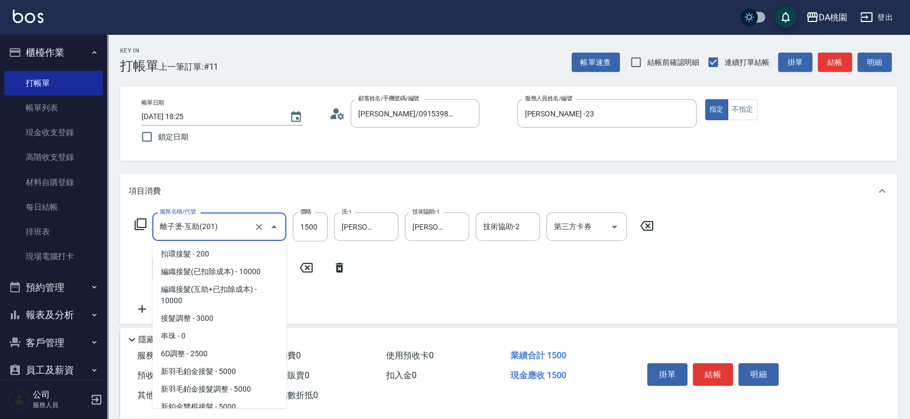
click at [219, 229] on input "離子燙-互助(201)" at bounding box center [204, 226] width 94 height 19
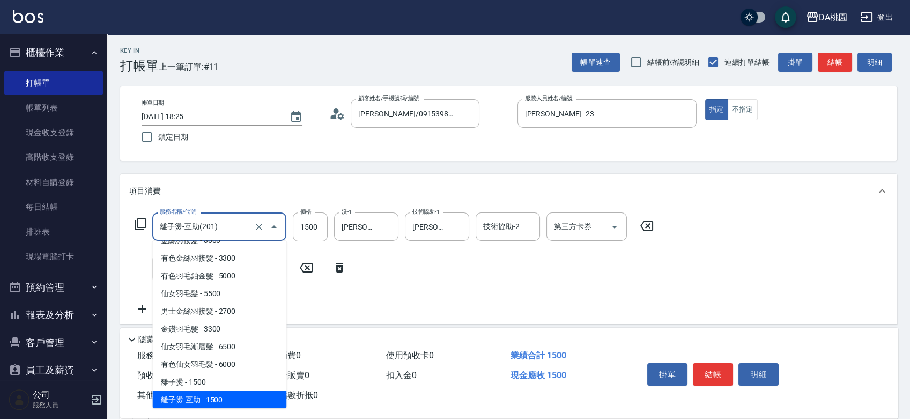
click at [219, 229] on input "離子燙-互助(201)" at bounding box center [204, 226] width 94 height 19
type input "0"
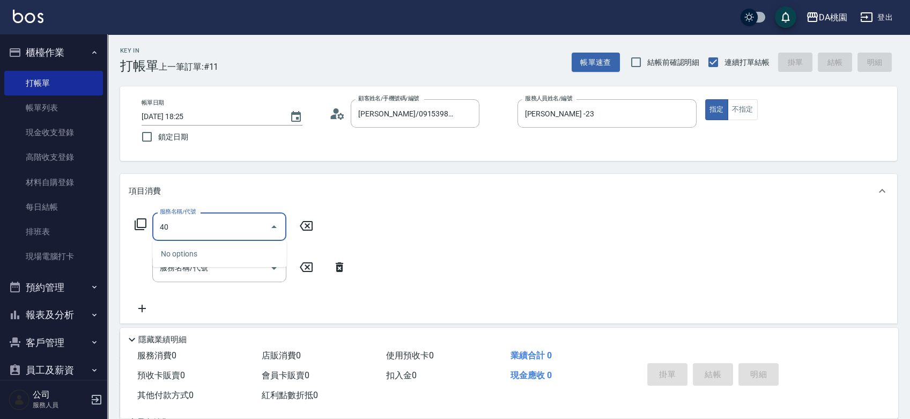
type input "401"
type input "150"
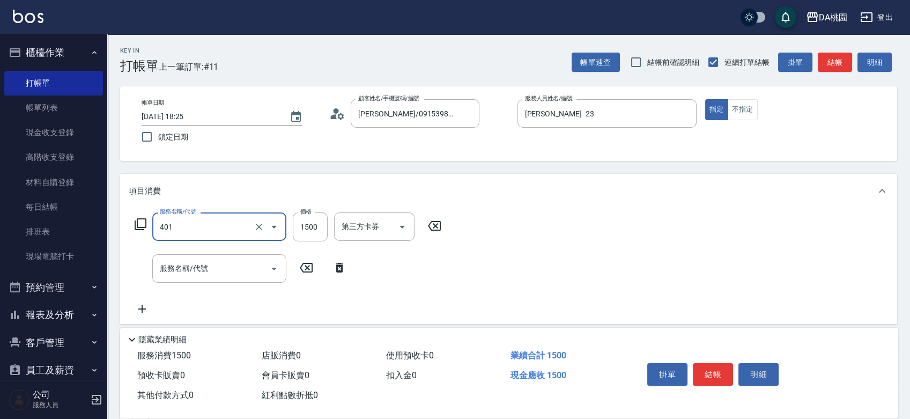
type input "染髮(互助)(401)"
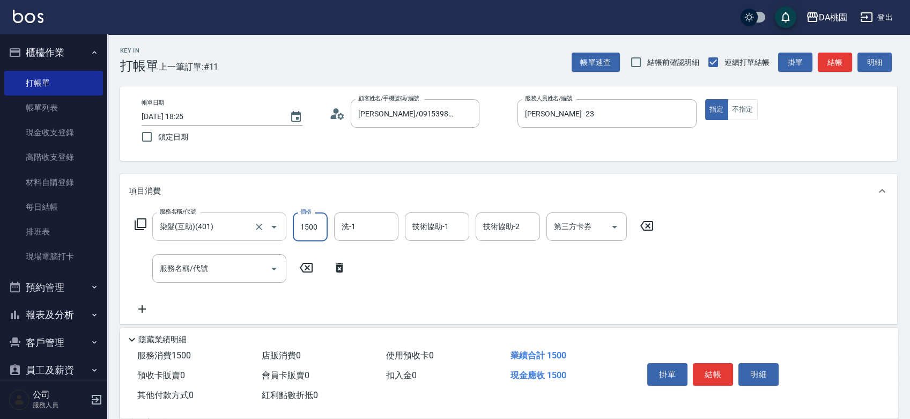
type input "2"
type input "0"
type input "2"
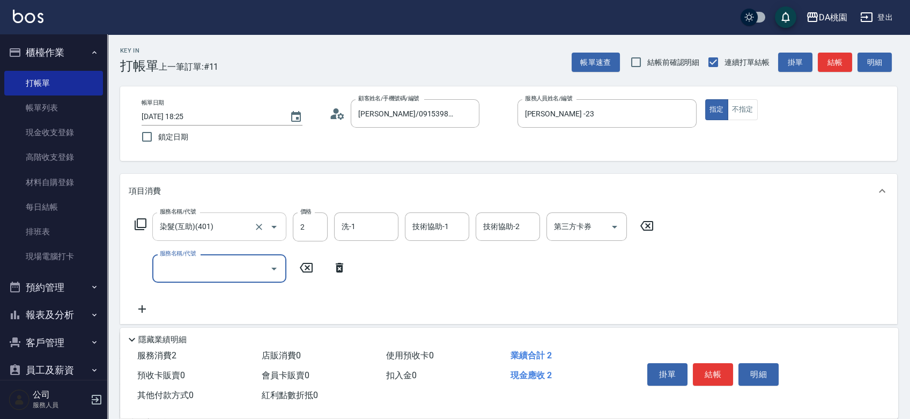
click at [220, 229] on input "染髮(互助)(401)" at bounding box center [204, 226] width 94 height 19
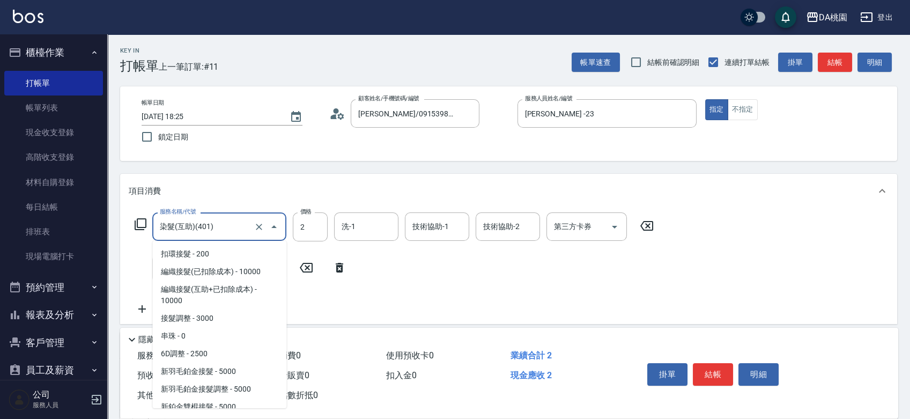
click at [220, 229] on input "染髮(互助)(401)" at bounding box center [204, 226] width 94 height 19
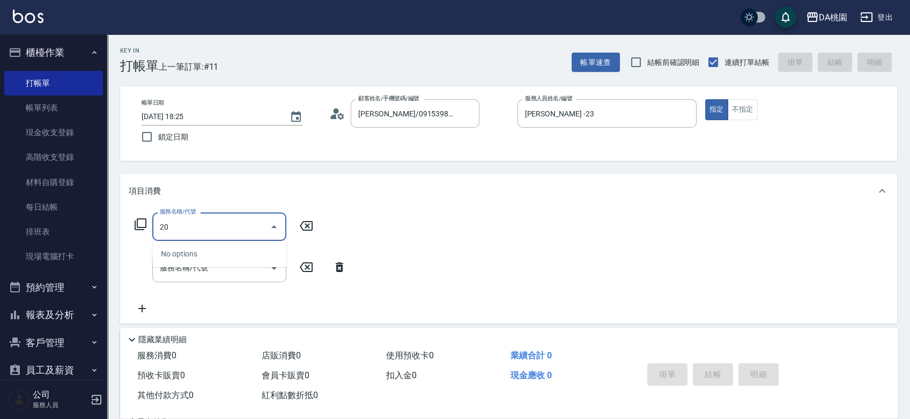
type input "201"
type input "150"
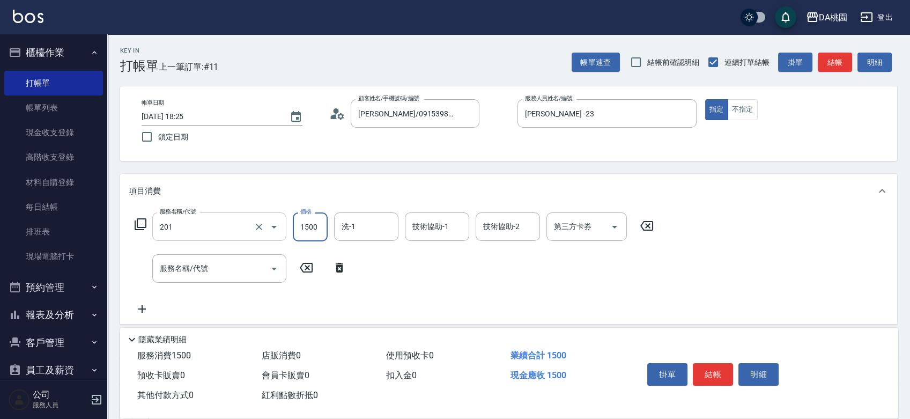
type input "離子燙-互助(201)"
type input "[PERSON_NAME]-18"
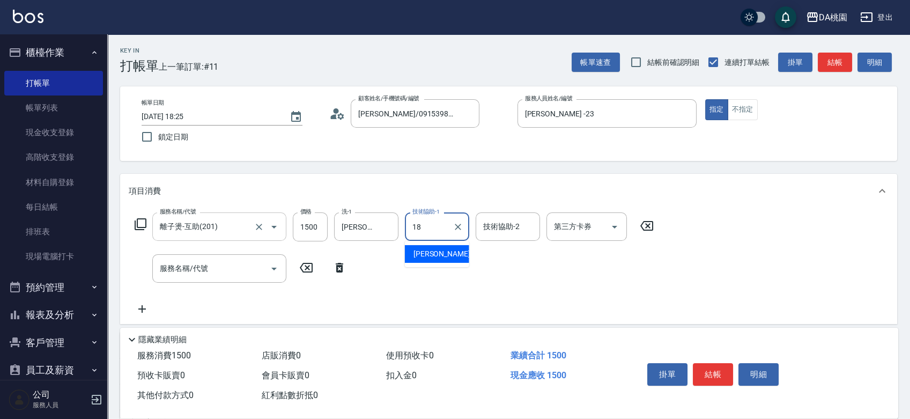
type input "[PERSON_NAME]-18"
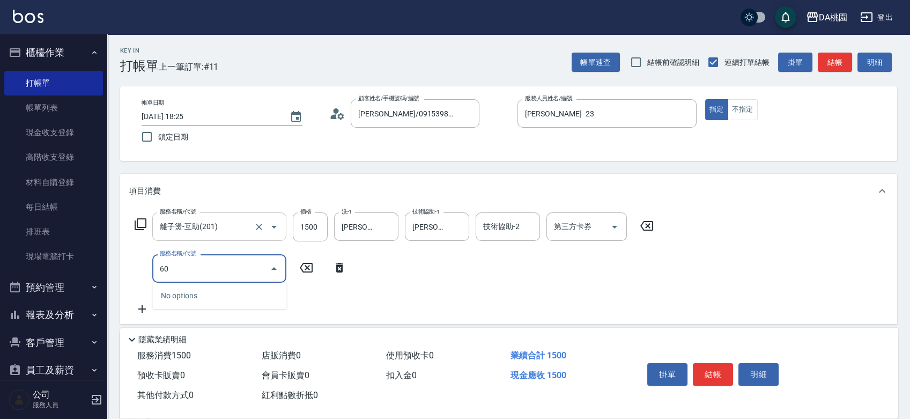
type input "603"
type input "210"
type input "精油護髮(互助)(603)"
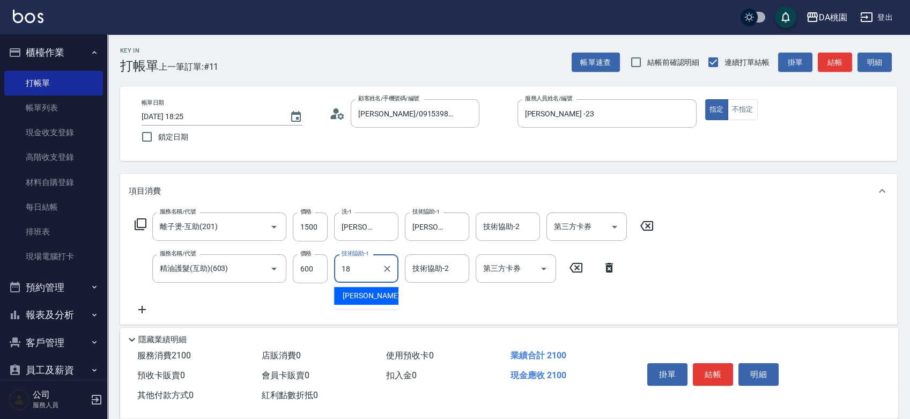
type input "[PERSON_NAME]-18"
click at [707, 374] on button "結帳" at bounding box center [713, 374] width 40 height 23
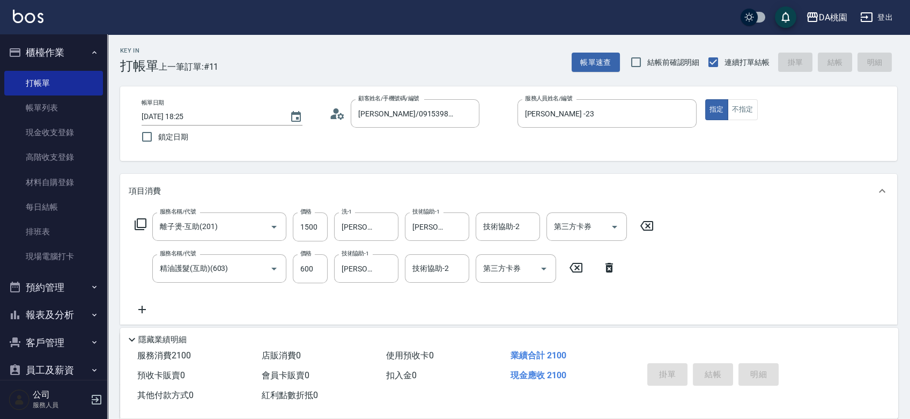
type input "[DATE] 18:26"
type input "0"
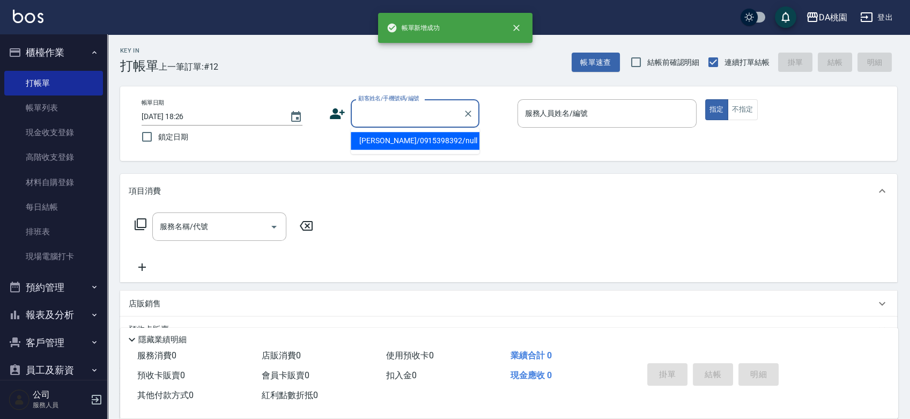
click at [428, 109] on input "顧客姓名/手機號碼/編號" at bounding box center [406, 113] width 103 height 19
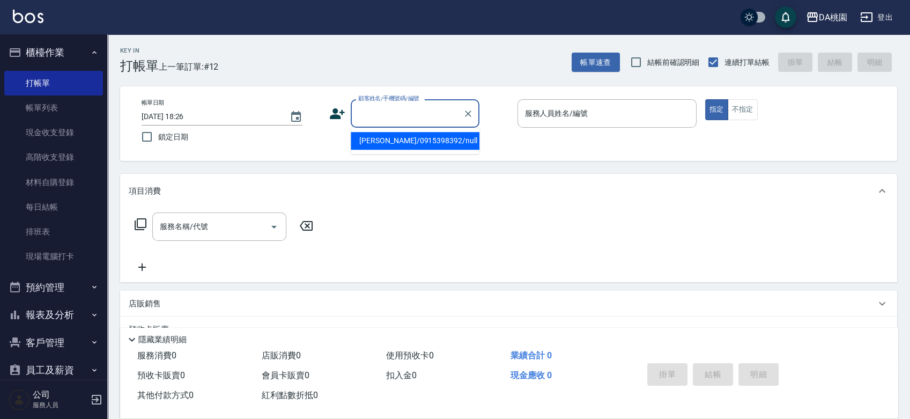
click at [421, 139] on li "[PERSON_NAME]/0915398392/null" at bounding box center [415, 141] width 129 height 18
type input "[PERSON_NAME]/0915398392/null"
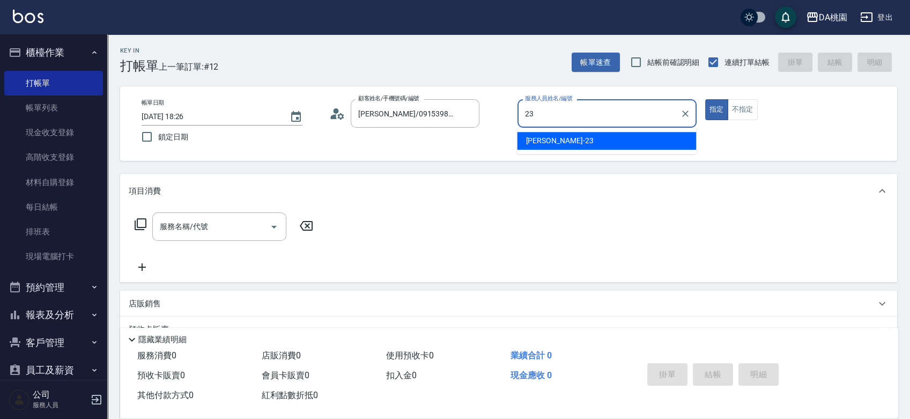
type input "[PERSON_NAME] -23"
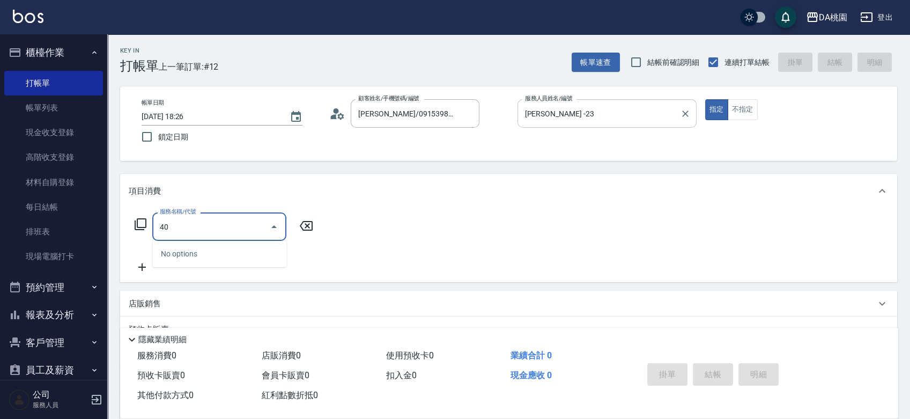
type input "401"
type input "150"
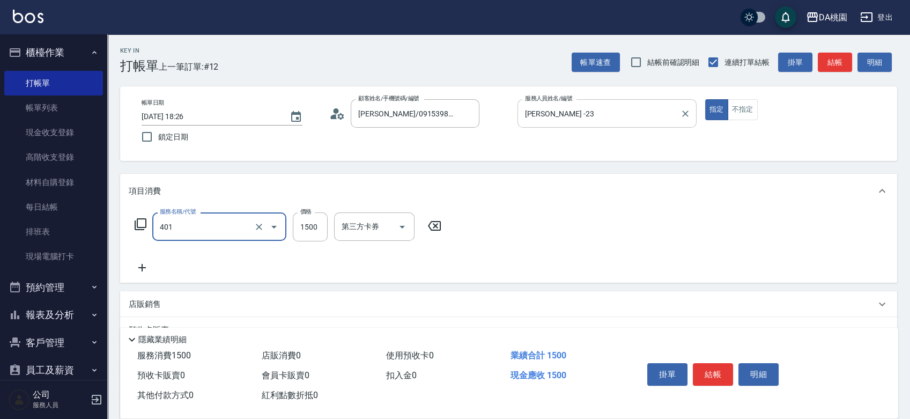
type input "染髮(互助)(401)"
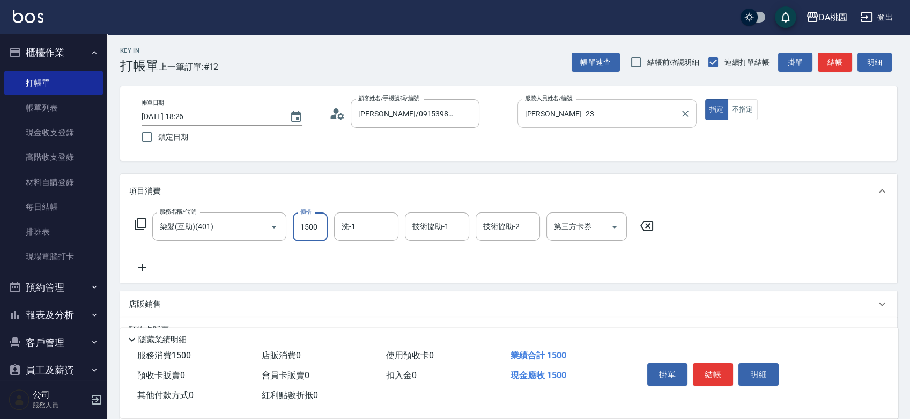
type input "0"
type input "308"
type input "300"
type input "3080"
type input "C C-29"
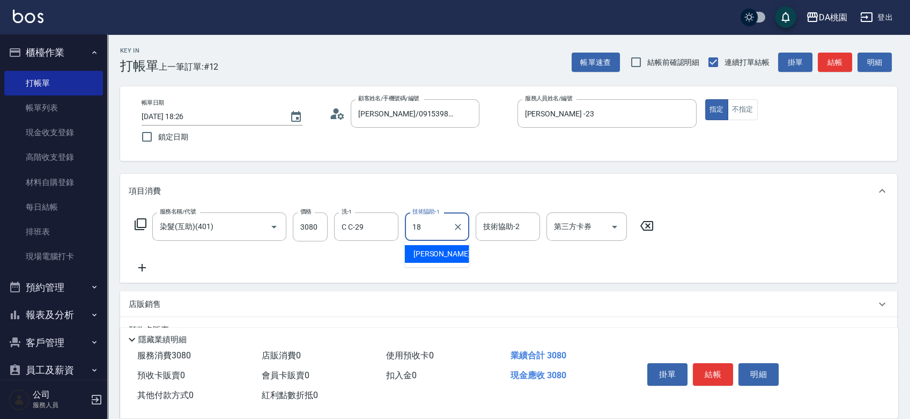
type input "[PERSON_NAME]-18"
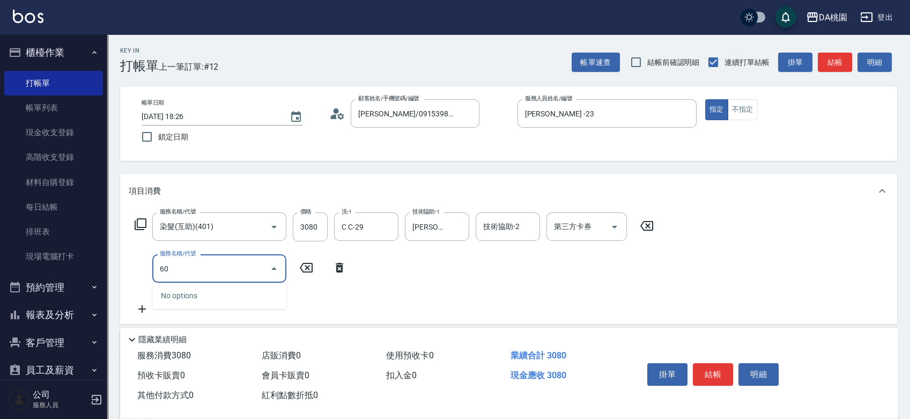
type input "609"
type input "420"
type input "鱗脂質護髮(互助)(609)"
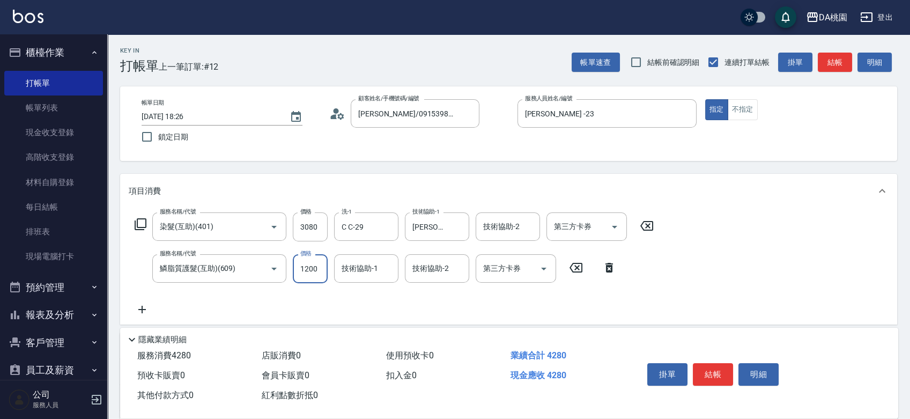
type input "300"
type input "20"
type input "310"
type input "200"
type input "320"
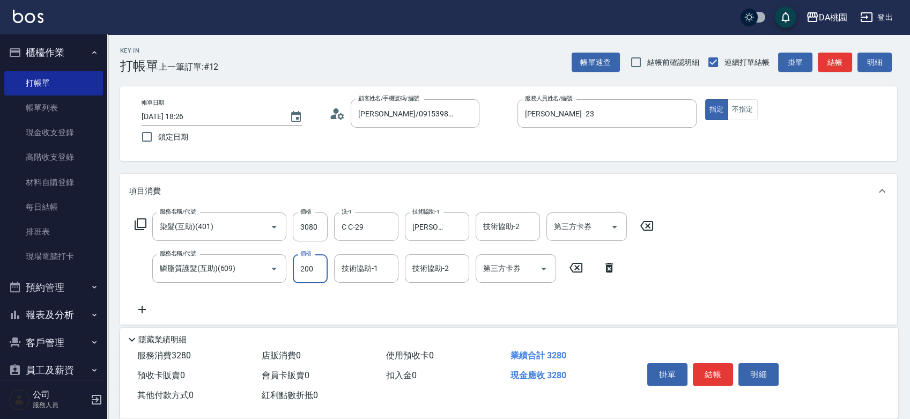
type input "200"
type input "C C-29"
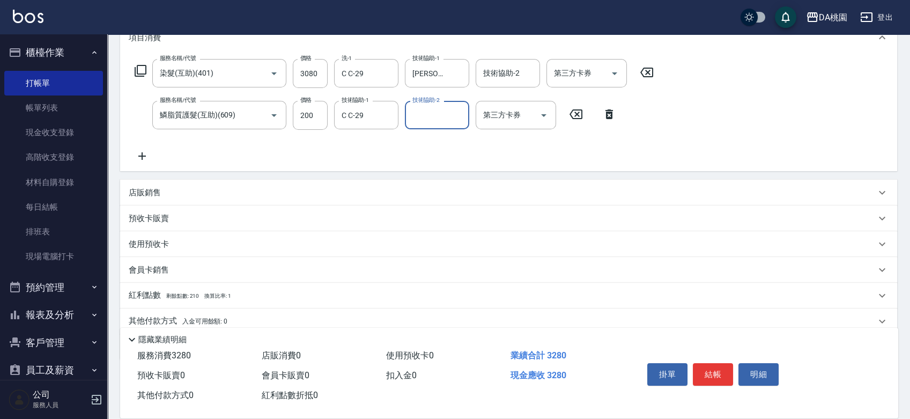
scroll to position [196, 0]
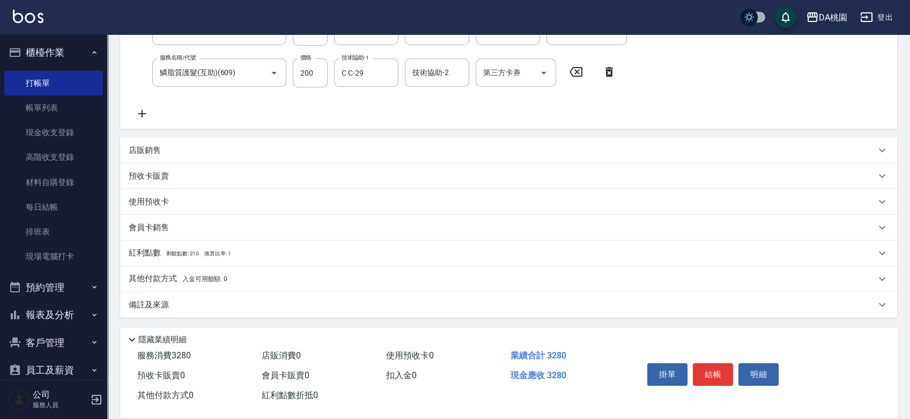
click at [176, 280] on p "其他付款方式 入金可用餘額: 0" at bounding box center [178, 279] width 99 height 12
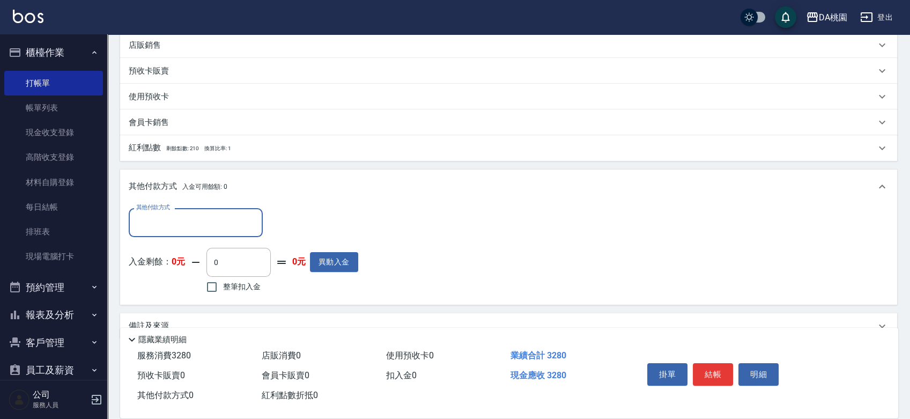
scroll to position [315, 0]
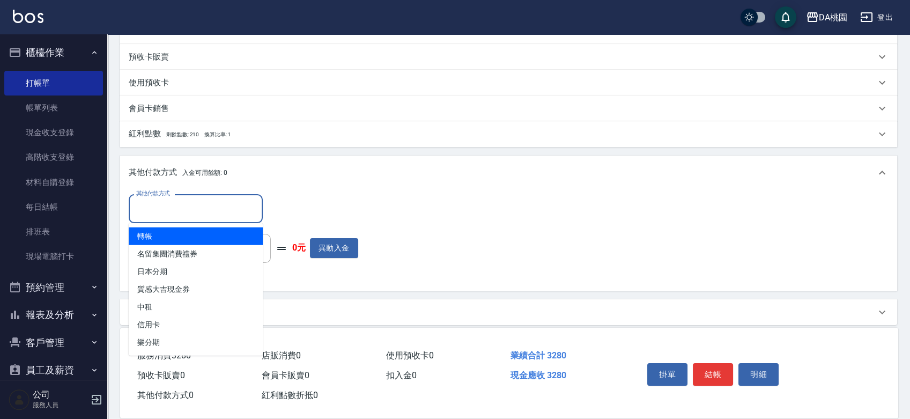
click at [172, 213] on input "其他付款方式" at bounding box center [195, 208] width 124 height 19
click at [159, 240] on span "轉帳" at bounding box center [196, 236] width 134 height 18
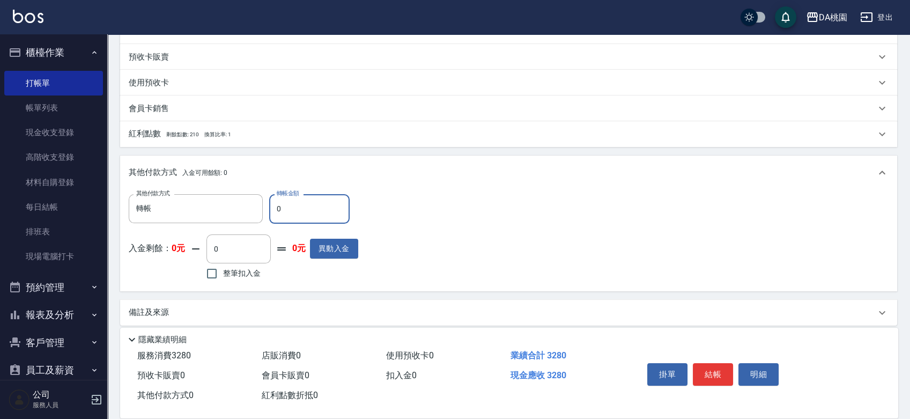
type input "轉帳"
click at [333, 222] on input "0" at bounding box center [309, 208] width 80 height 29
click at [330, 216] on input "0" at bounding box center [309, 208] width 80 height 29
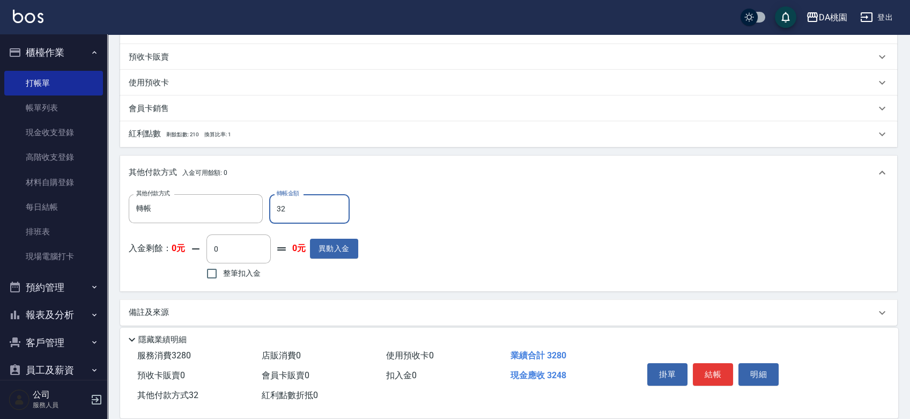
type input "328"
type input "290"
type input "3280"
type input "0"
type input "3280"
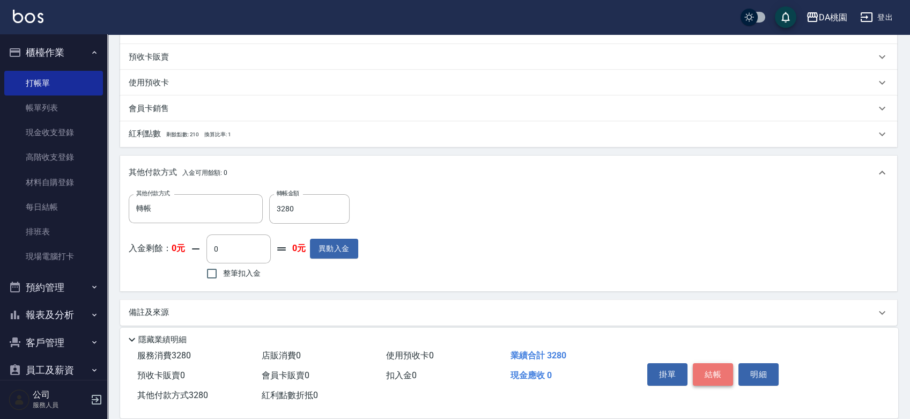
click at [708, 369] on button "結帳" at bounding box center [713, 374] width 40 height 23
type input "[DATE] 18:27"
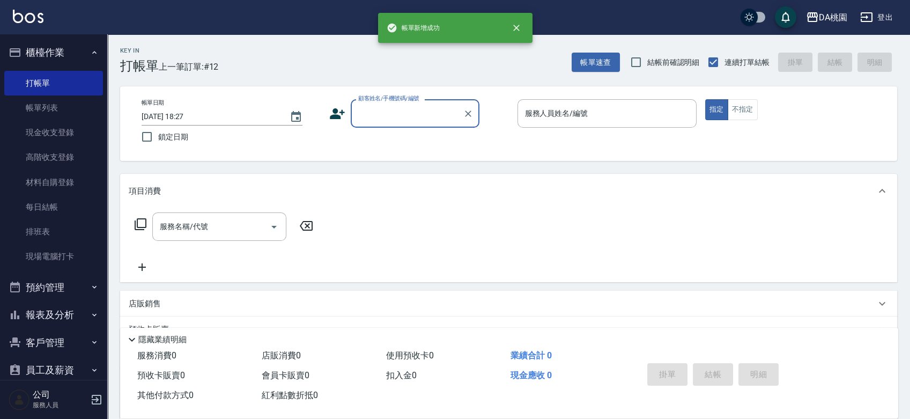
scroll to position [0, 0]
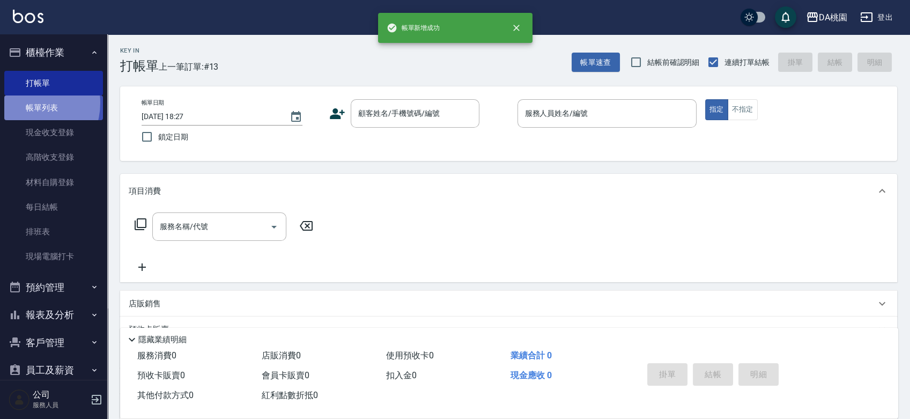
click at [26, 103] on link "帳單列表" at bounding box center [53, 107] width 99 height 25
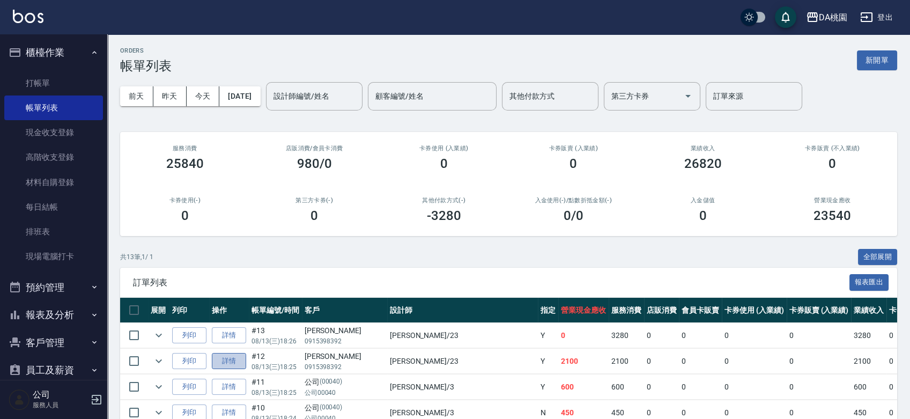
click at [231, 355] on link "詳情" at bounding box center [229, 361] width 34 height 17
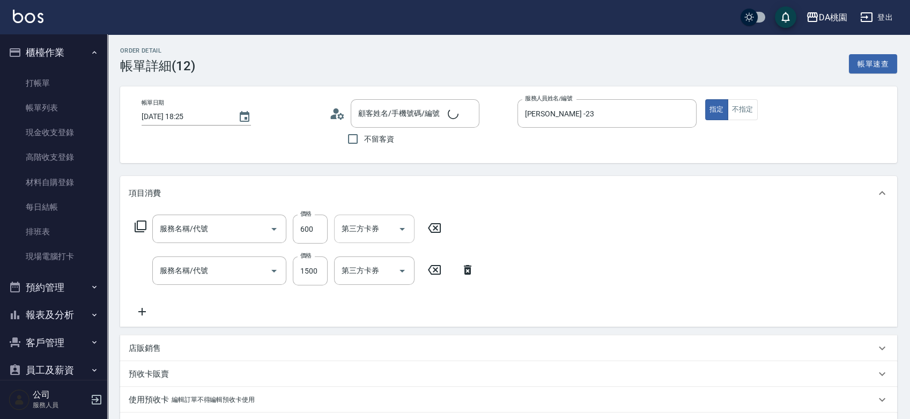
type input "[DATE] 18:25"
type input "[PERSON_NAME] -23"
type input "210"
type input "精油護髮(互助)(603)"
type input "離子燙-互助(201)"
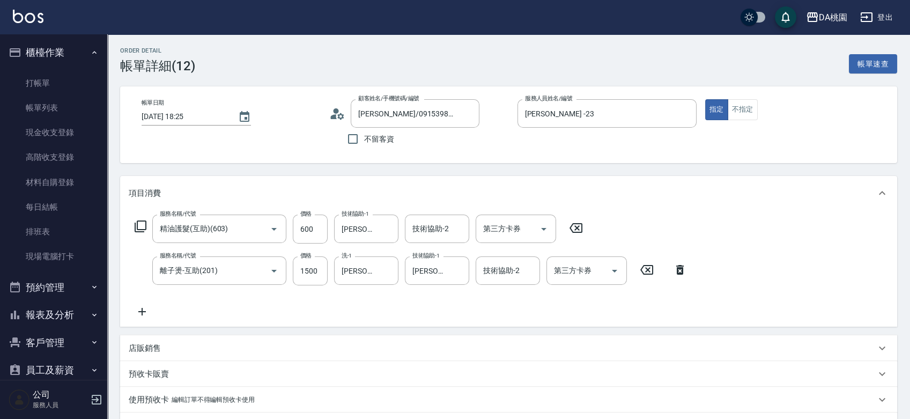
type input "[PERSON_NAME]/0915398392/null"
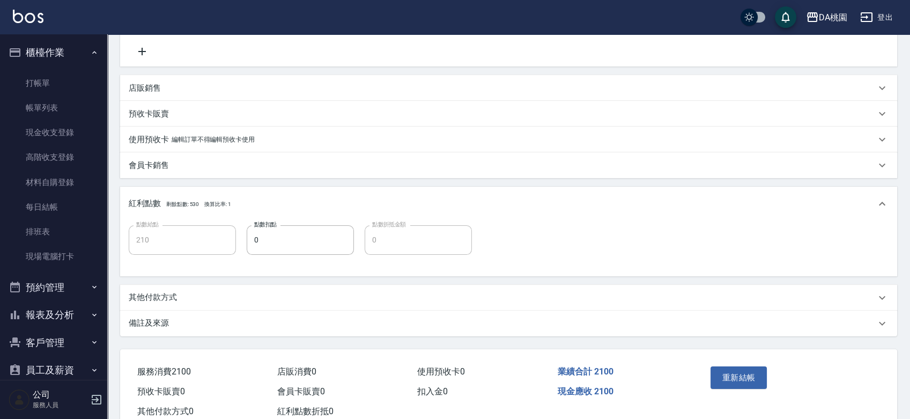
scroll to position [232, 0]
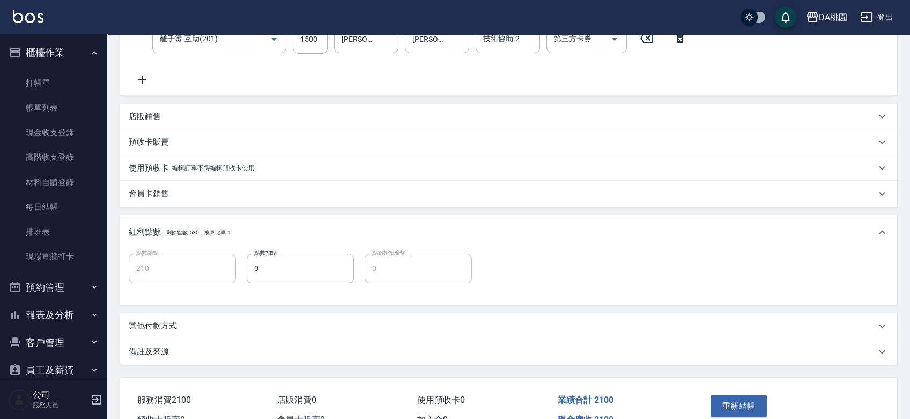
click at [154, 321] on p "其他付款方式" at bounding box center [153, 325] width 48 height 11
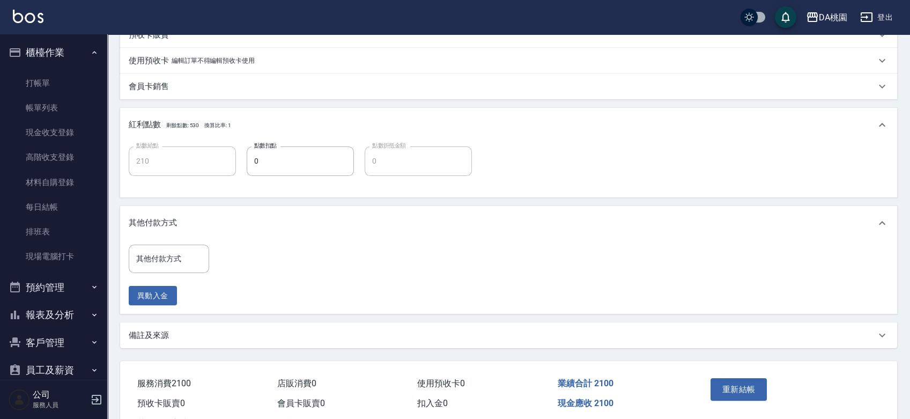
scroll to position [351, 0]
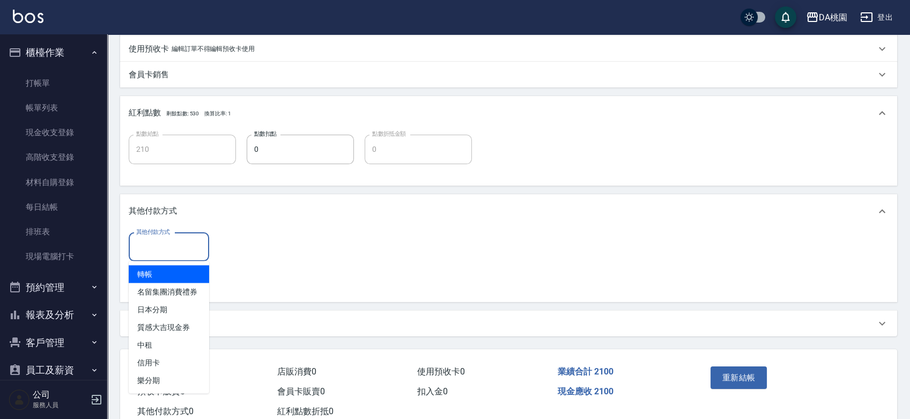
click at [158, 249] on input "其他付款方式" at bounding box center [168, 247] width 71 height 19
click at [155, 275] on span "轉帳" at bounding box center [169, 274] width 80 height 18
type input "轉帳"
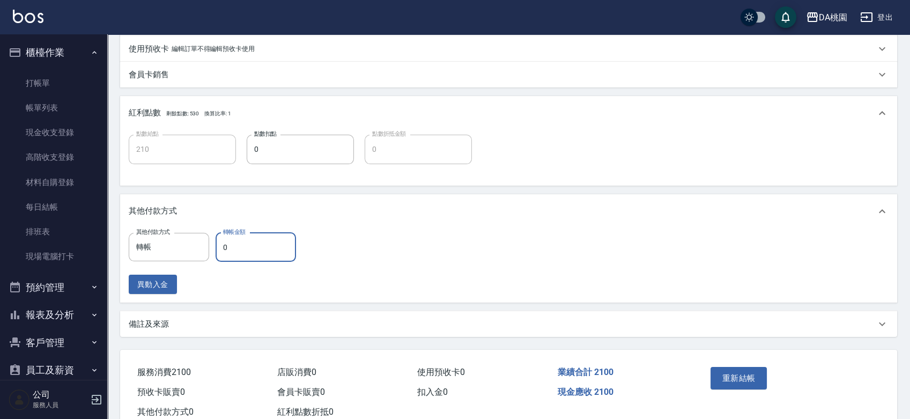
click at [248, 247] on input "0" at bounding box center [256, 247] width 80 height 29
type input "200"
type input "210"
type input "180"
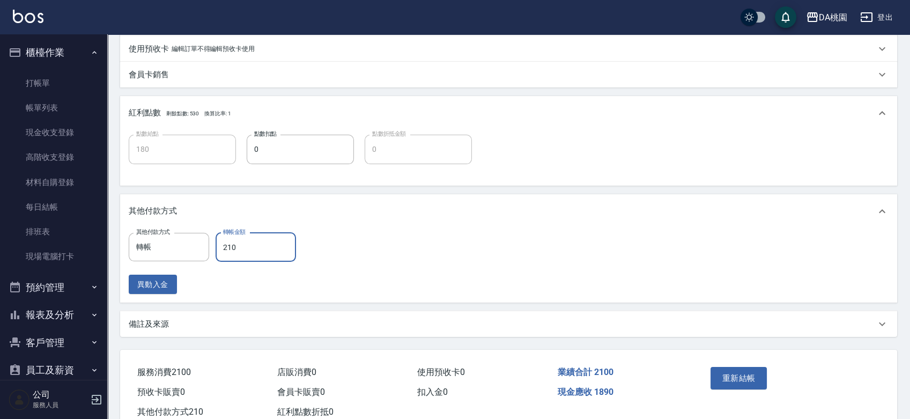
type input "2100"
type input "0"
type input "2100"
click at [733, 377] on button "重新結帳" at bounding box center [738, 378] width 57 height 23
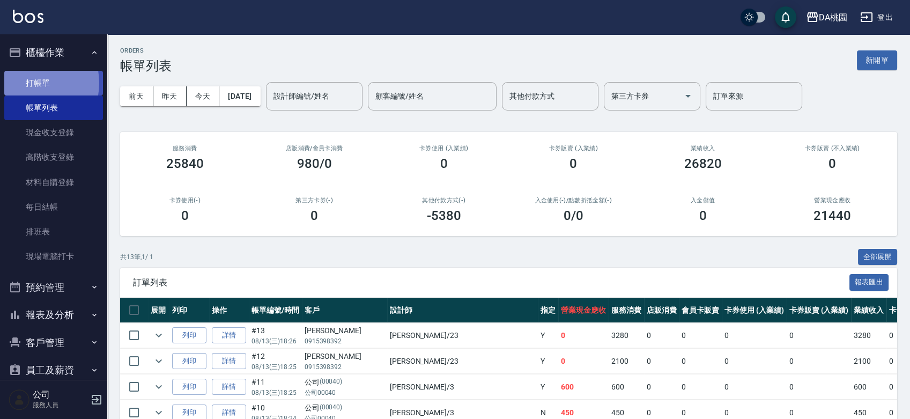
click at [30, 83] on link "打帳單" at bounding box center [53, 83] width 99 height 25
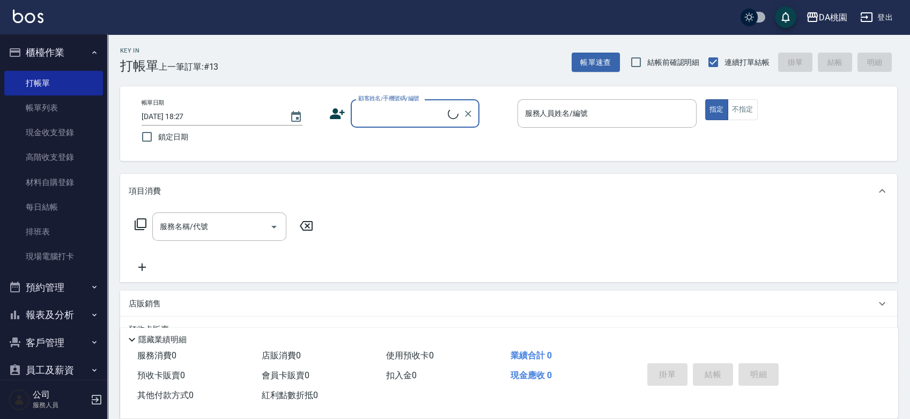
click at [408, 108] on input "顧客姓名/手機號碼/編號" at bounding box center [401, 113] width 92 height 19
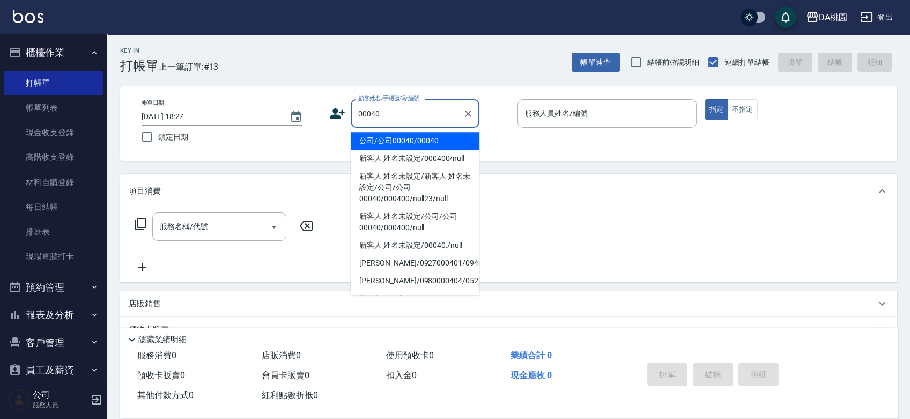
type input "公司/公司00040/00040"
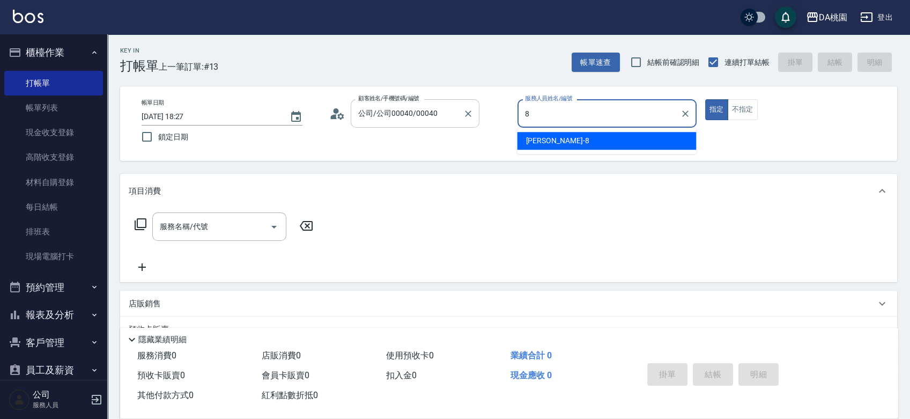
type input "[PERSON_NAME]-8"
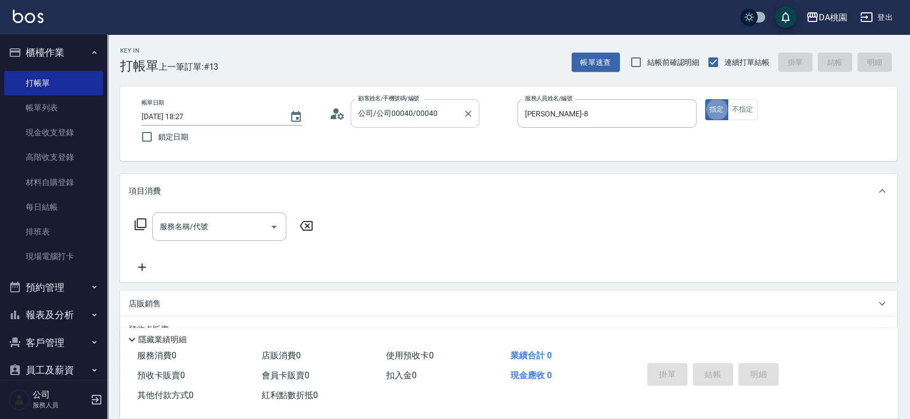
type button "true"
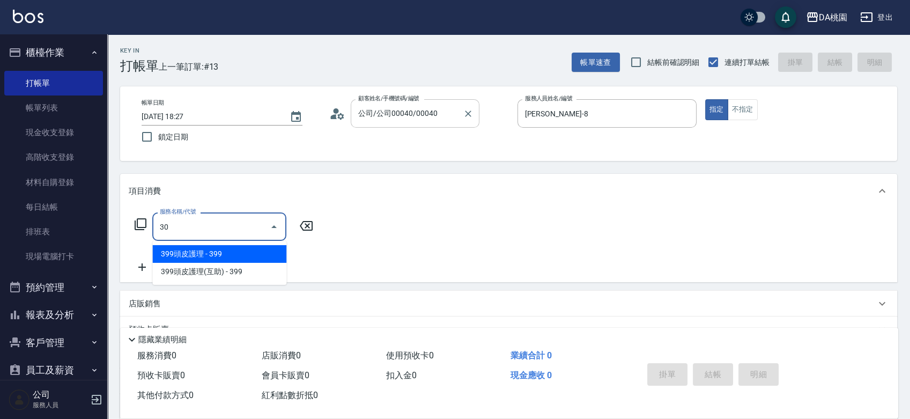
type input "303"
type input "30"
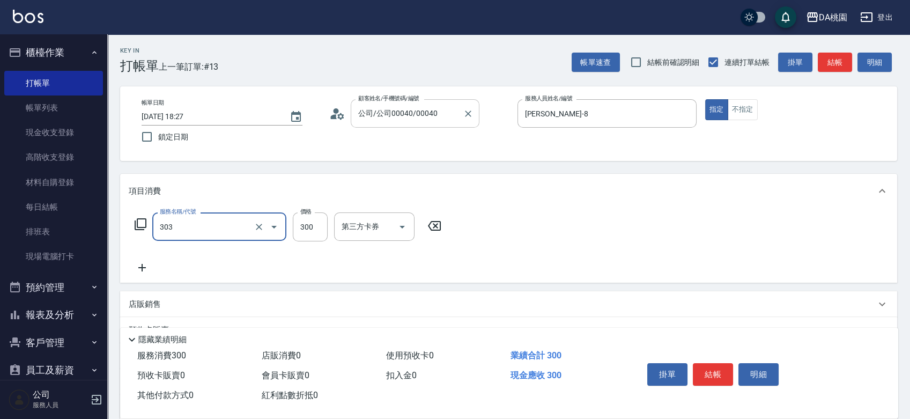
type input "A級剪髮(303)"
type input "0"
type input "350"
type input "30"
type input "350"
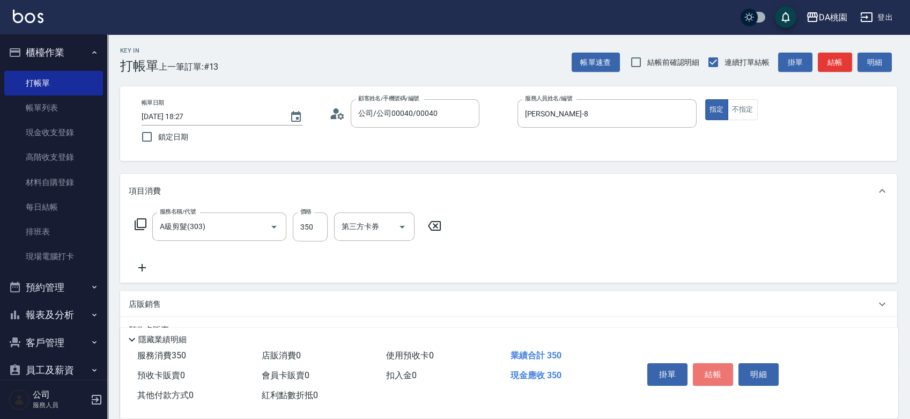
drag, startPoint x: 708, startPoint y: 373, endPoint x: 709, endPoint y: 379, distance: 5.9
click at [709, 379] on button "結帳" at bounding box center [713, 374] width 40 height 23
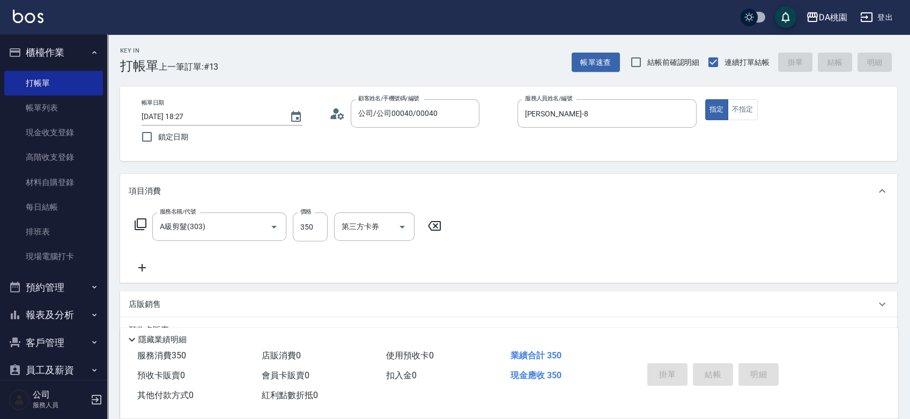
type input "0"
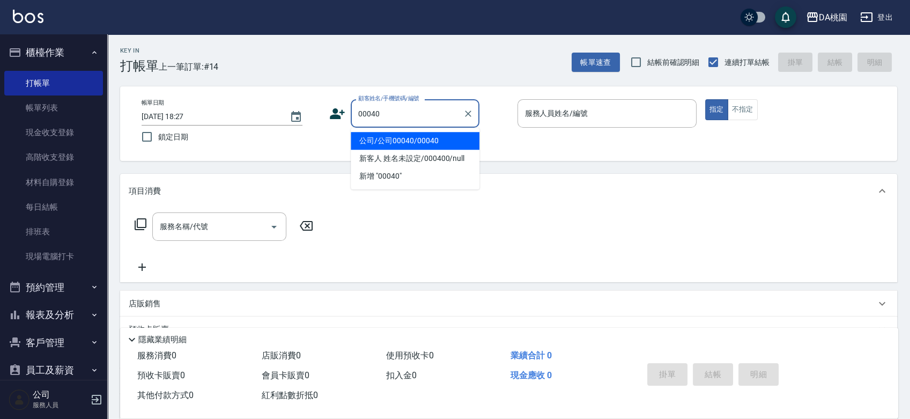
type input "公司/公司00040/00040"
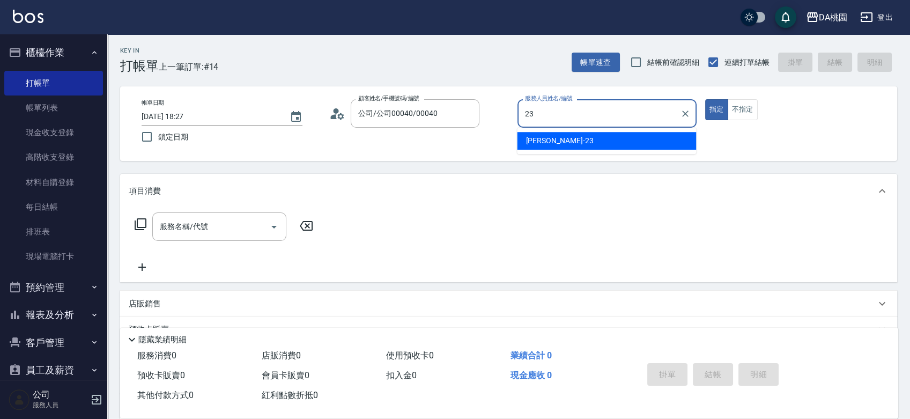
type input "[PERSON_NAME] -23"
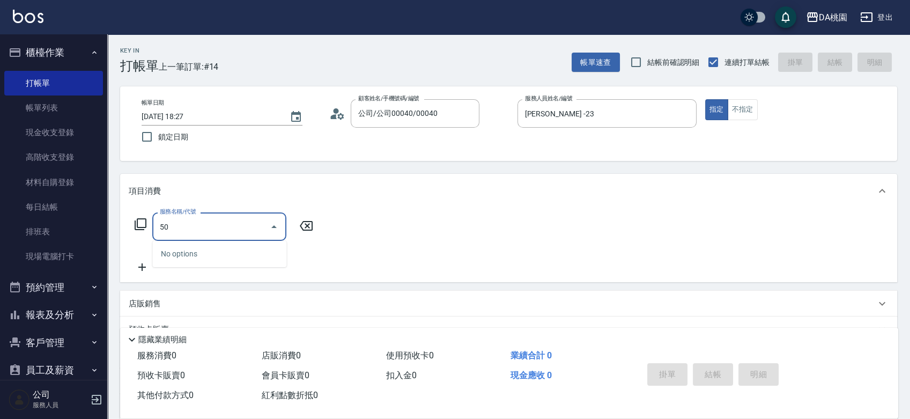
type input "501"
type input "20"
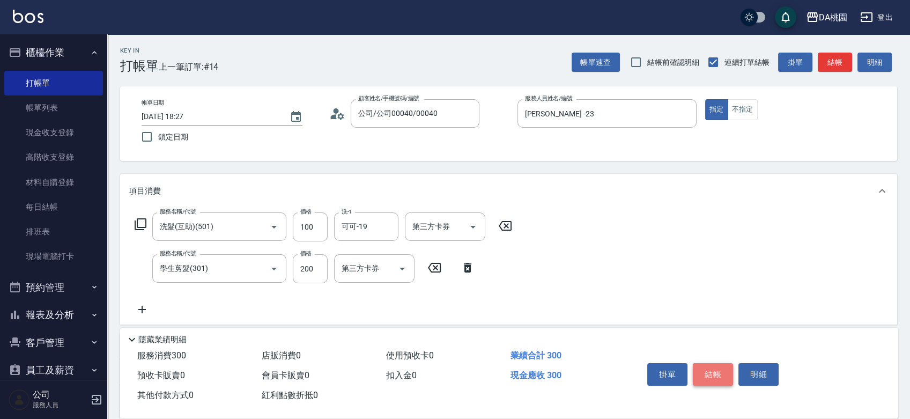
click at [695, 363] on button "結帳" at bounding box center [713, 374] width 40 height 23
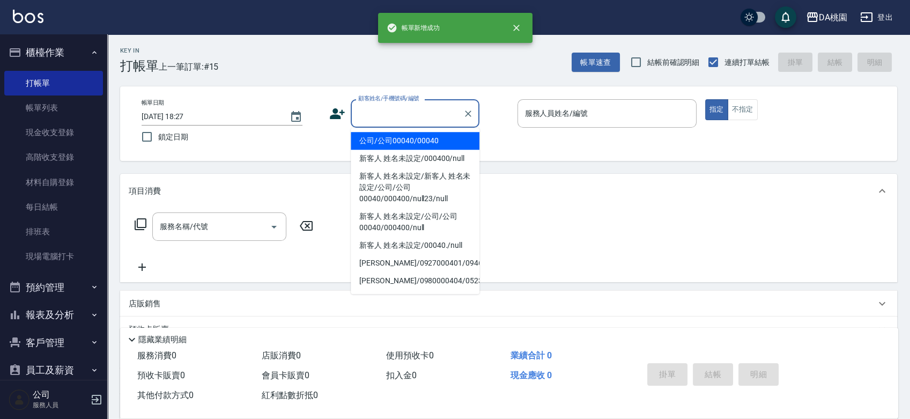
click at [410, 115] on input "顧客姓名/手機號碼/編號" at bounding box center [406, 113] width 103 height 19
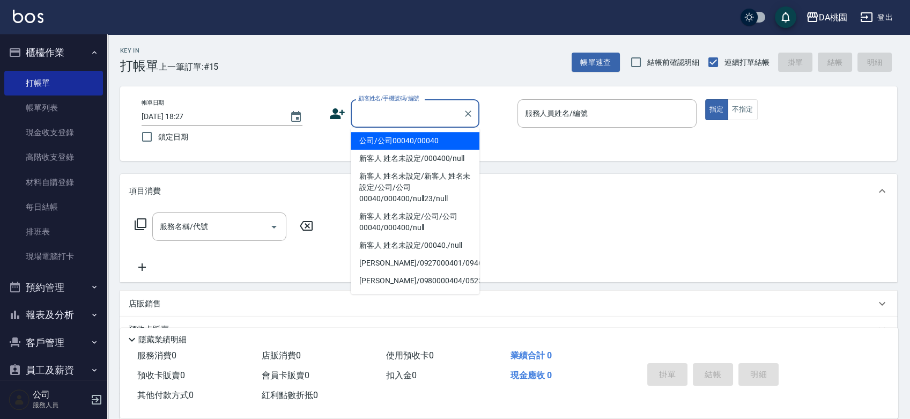
click at [400, 136] on li "公司/公司00040/00040" at bounding box center [415, 141] width 129 height 18
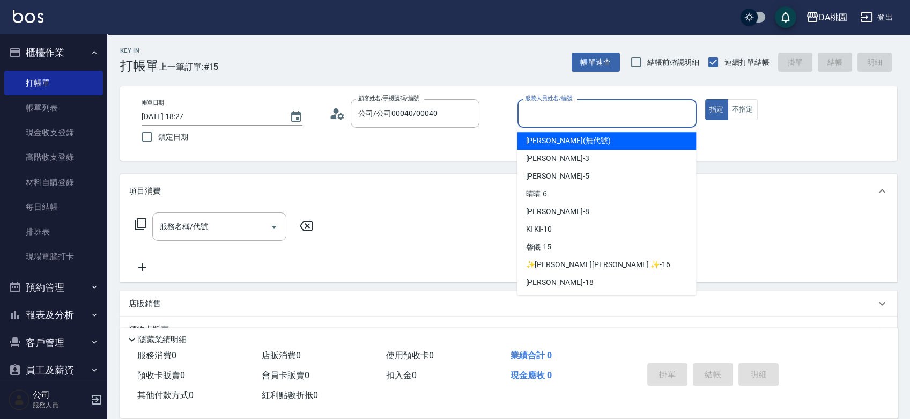
click at [564, 110] on input "服務人員姓名/編號" at bounding box center [606, 113] width 169 height 19
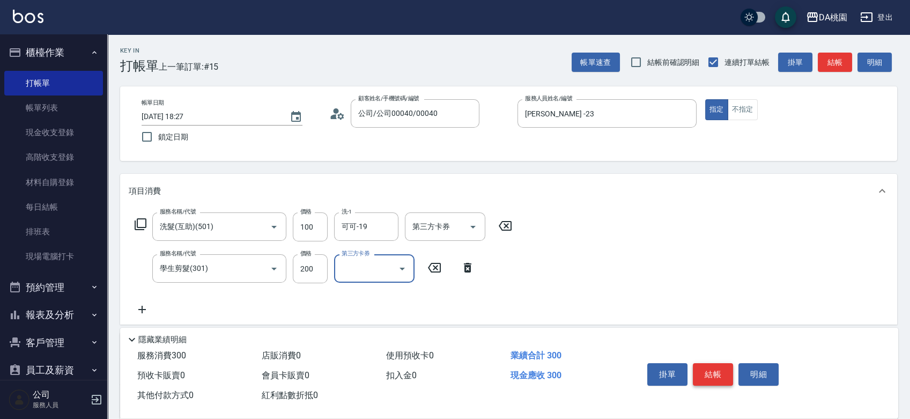
click at [708, 369] on button "結帳" at bounding box center [713, 374] width 40 height 23
click at [707, 372] on button "結帳" at bounding box center [713, 374] width 40 height 23
click at [704, 367] on button "結帳" at bounding box center [713, 374] width 40 height 23
